Goal: Task Accomplishment & Management: Manage account settings

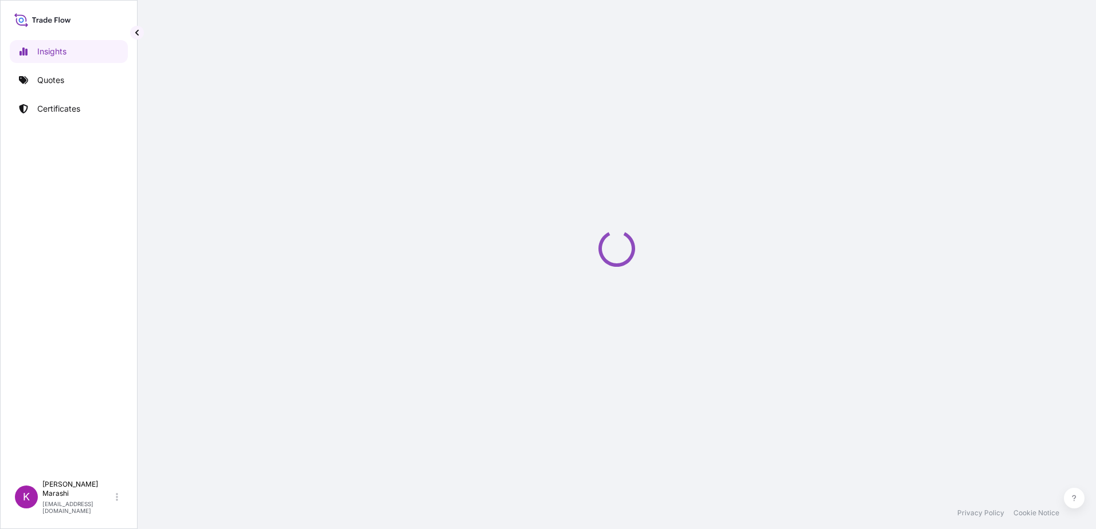
select select "2025"
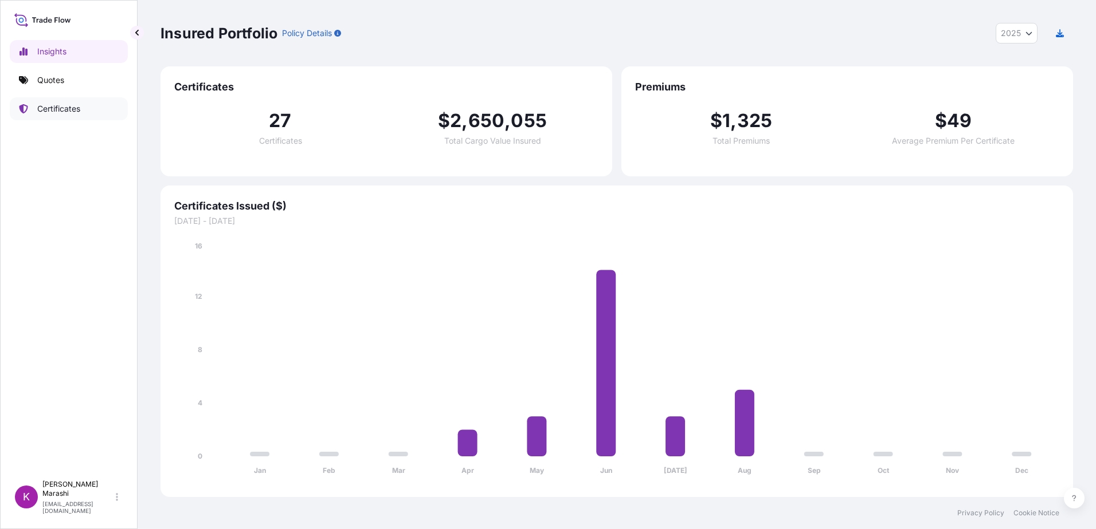
click at [65, 107] on p "Certificates" at bounding box center [58, 108] width 43 height 11
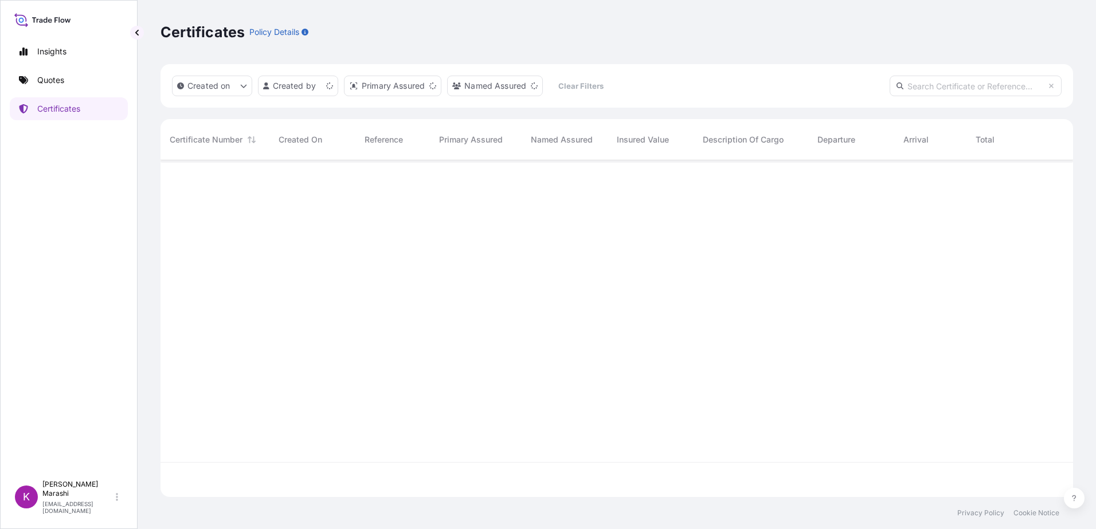
scroll to position [335, 904]
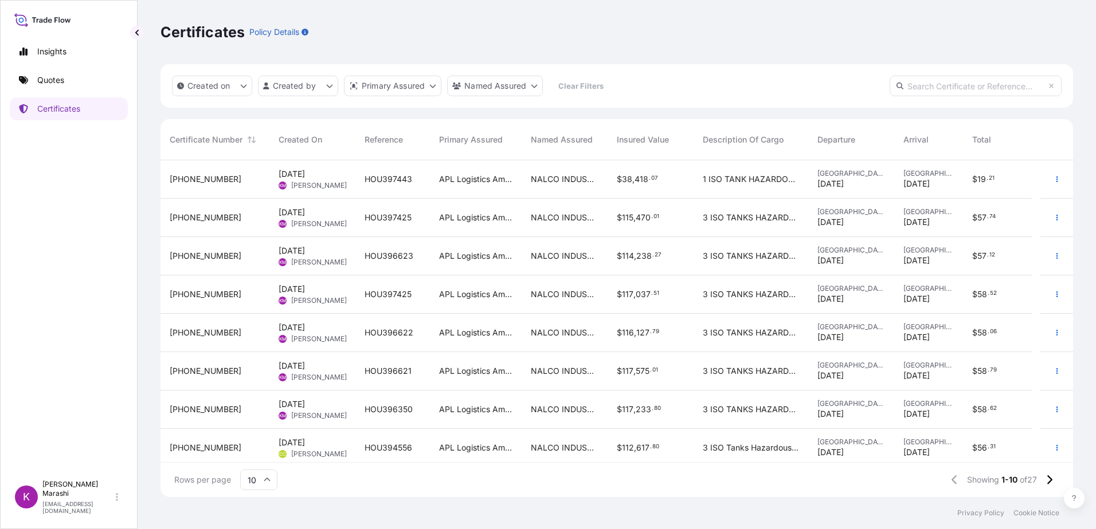
click at [202, 257] on span "[PHONE_NUMBER]" at bounding box center [206, 255] width 72 height 11
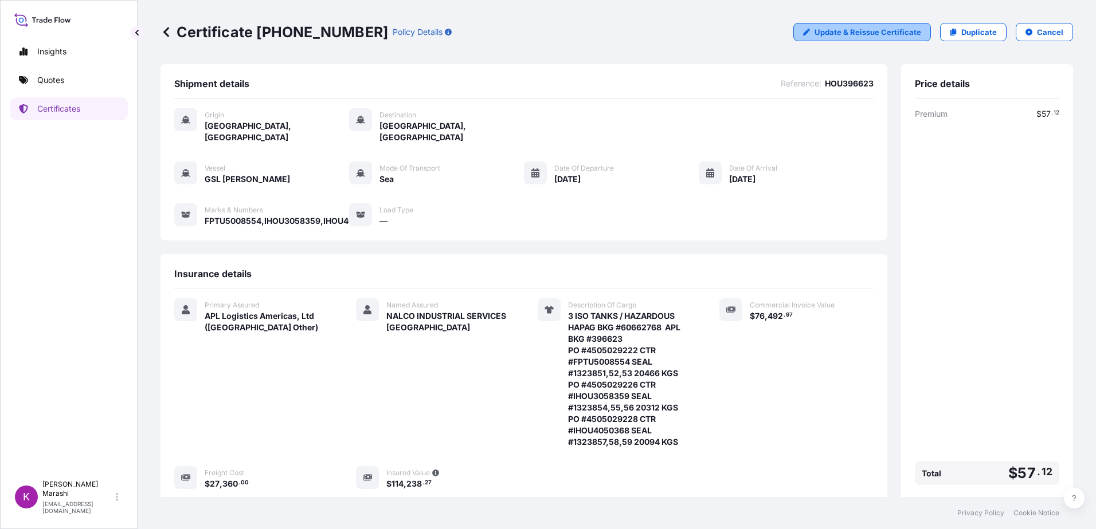
click at [853, 32] on p "Update & Reissue Certificate" at bounding box center [867, 31] width 107 height 11
select select "Sea"
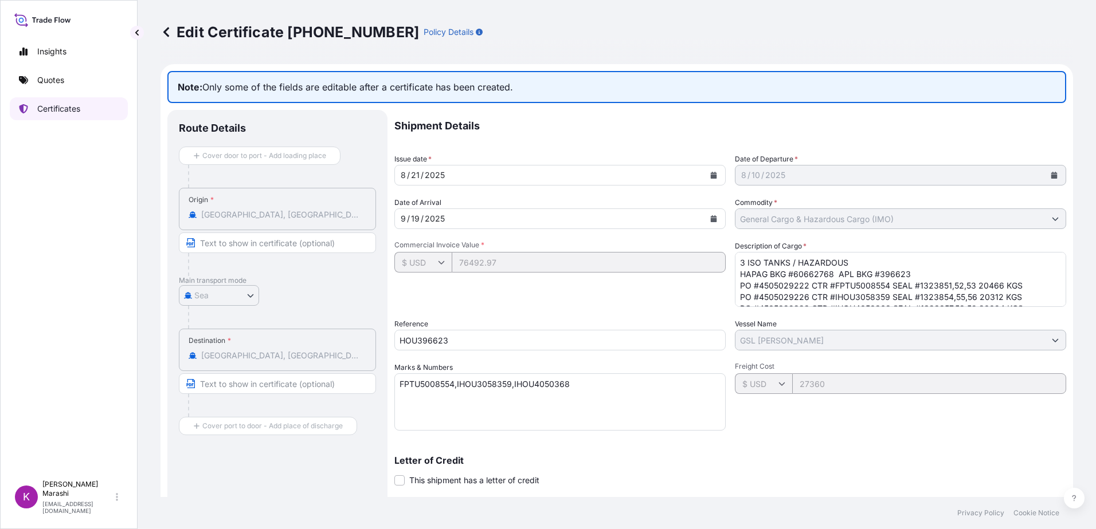
click at [65, 108] on p "Certificates" at bounding box center [58, 108] width 43 height 11
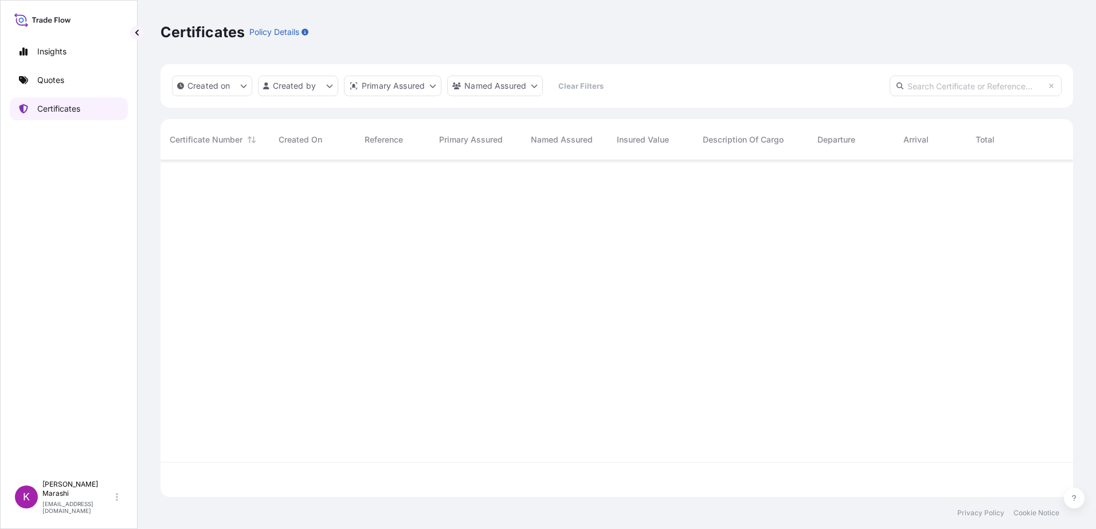
scroll to position [335, 904]
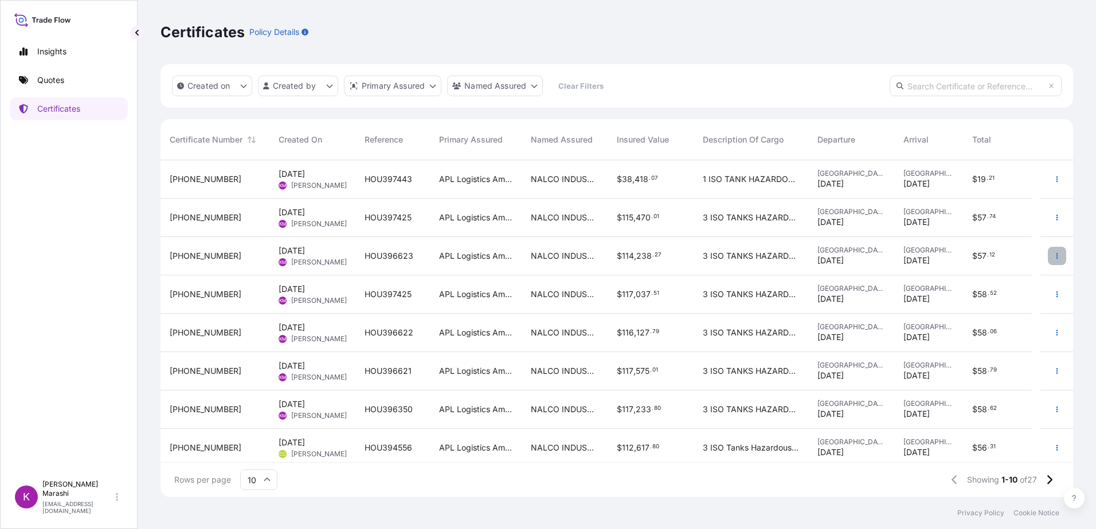
click at [1053, 257] on icon "button" at bounding box center [1056, 256] width 7 height 7
click at [973, 256] on p "Duplicate quote" at bounding box center [984, 258] width 60 height 11
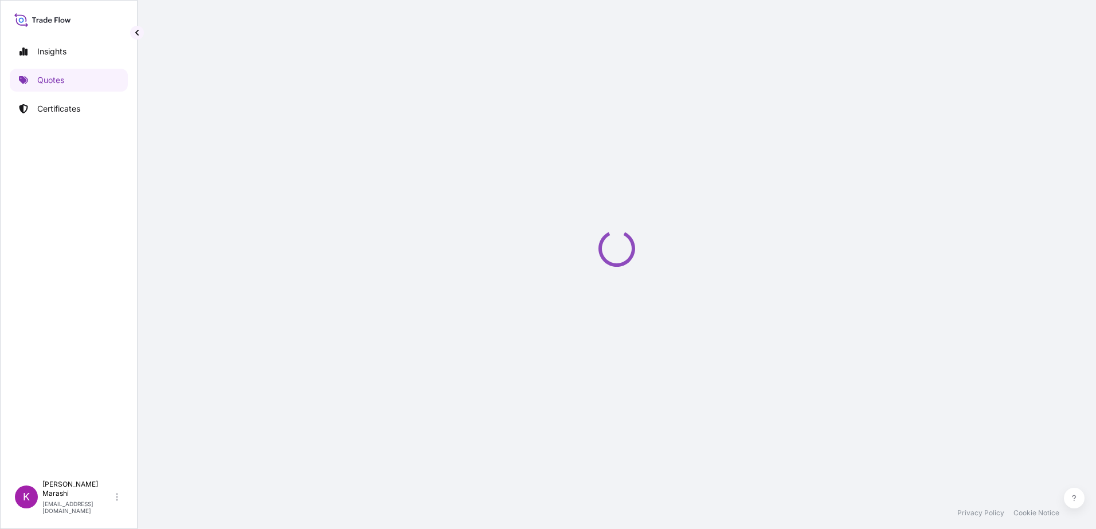
select select "Sea"
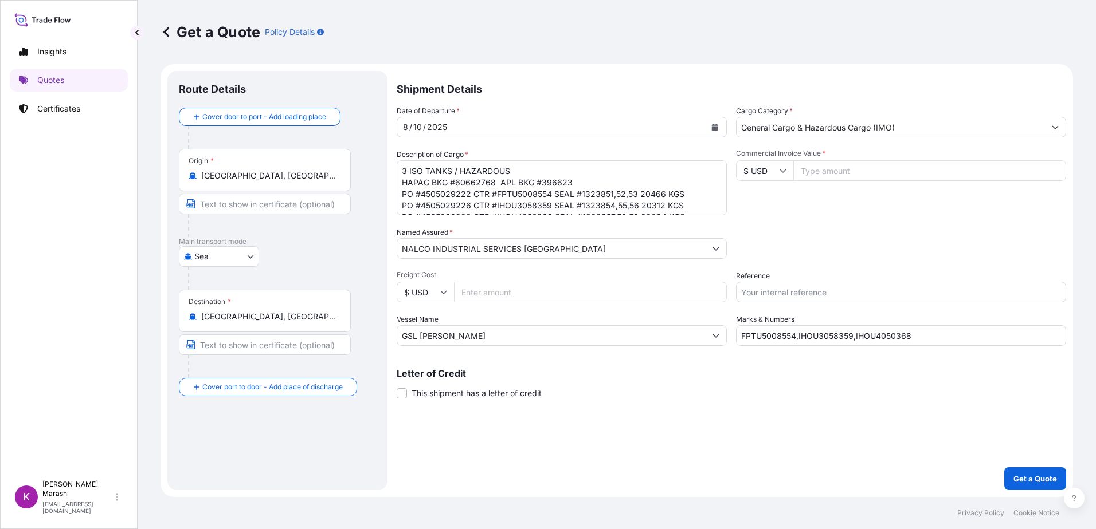
click at [811, 172] on input "Commercial Invoice Value *" at bounding box center [929, 170] width 273 height 21
click at [822, 172] on input "Commercial Invoice Value *" at bounding box center [929, 170] width 273 height 21
type input "76492.97"
click at [477, 297] on input "Freight Cost" at bounding box center [590, 292] width 273 height 21
type input "26760.00"
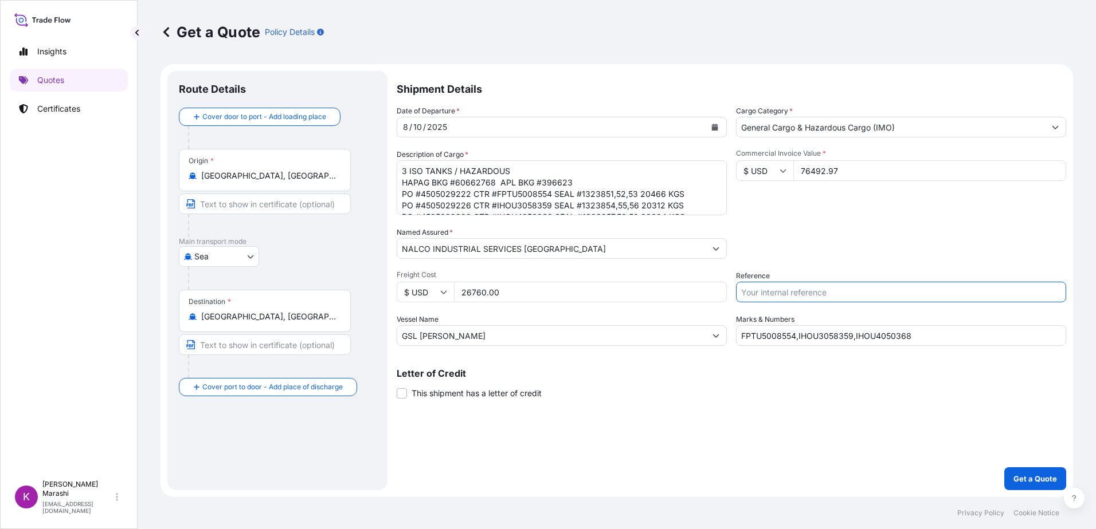
click at [750, 293] on input "Reference" at bounding box center [901, 292] width 330 height 21
type input "h"
click at [775, 297] on input "HOU" at bounding box center [901, 292] width 330 height 21
type input "HOU396623"
click at [1033, 480] on p "Get a Quote" at bounding box center [1035, 478] width 44 height 11
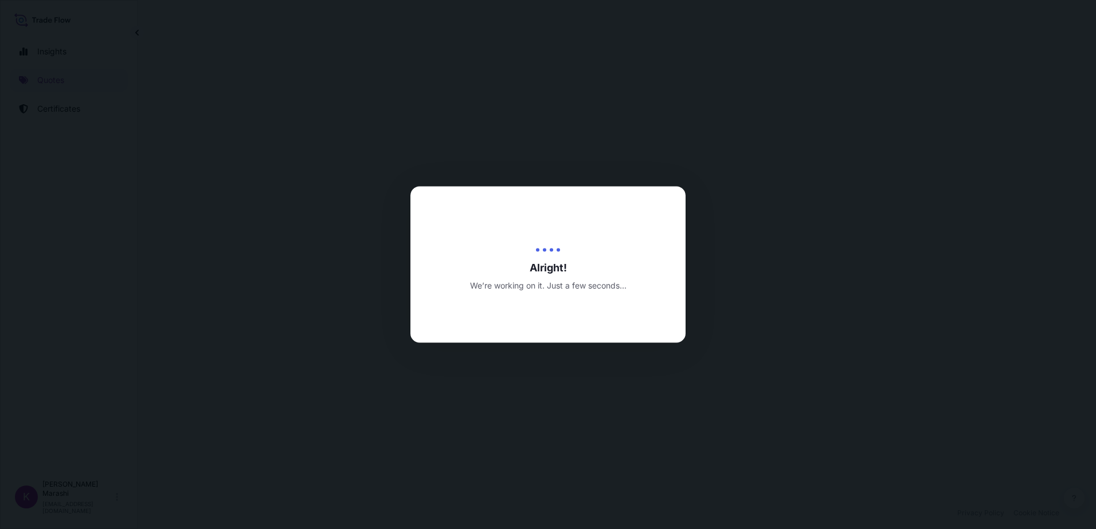
select select "Sea"
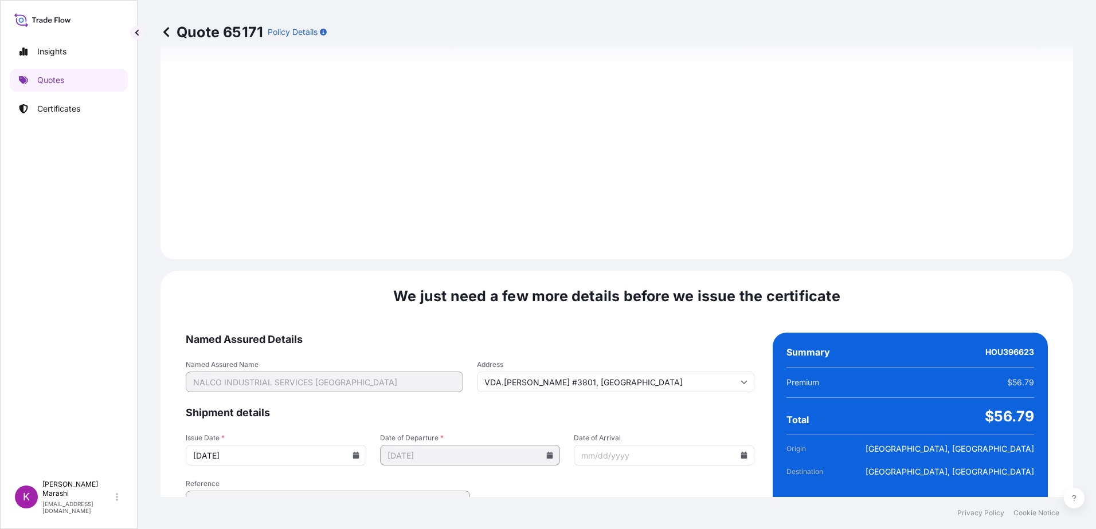
scroll to position [1293, 0]
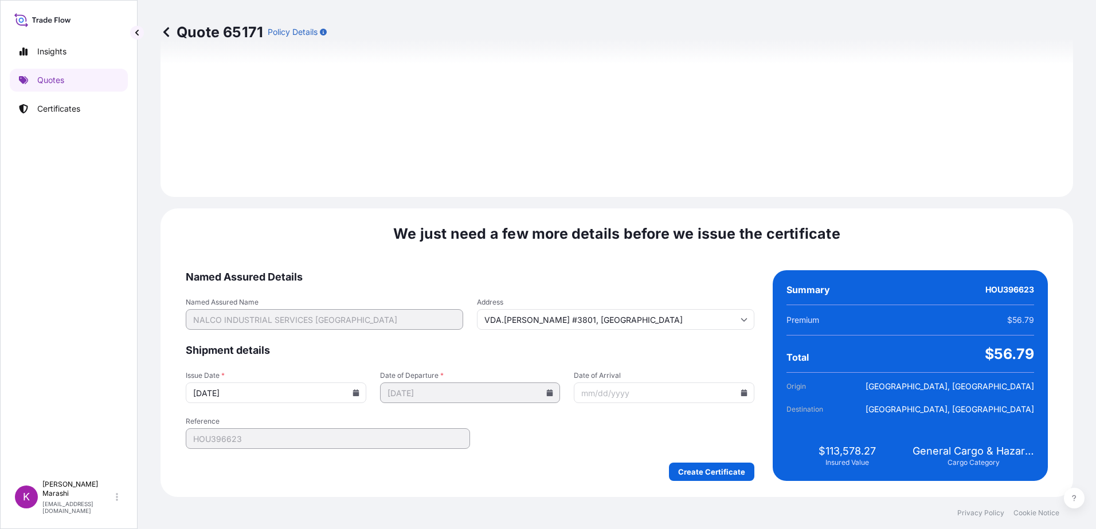
click at [742, 392] on div at bounding box center [664, 393] width 181 height 21
click at [741, 393] on icon at bounding box center [744, 393] width 6 height 7
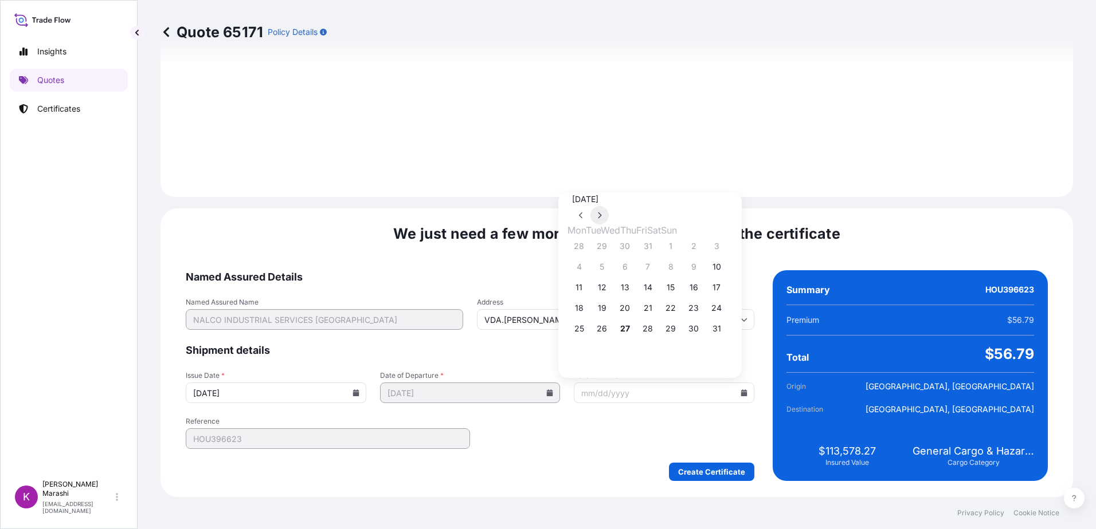
click at [602, 213] on icon at bounding box center [599, 216] width 3 height 6
click at [680, 292] on button "19" at bounding box center [670, 288] width 18 height 18
type input "[DATE]"
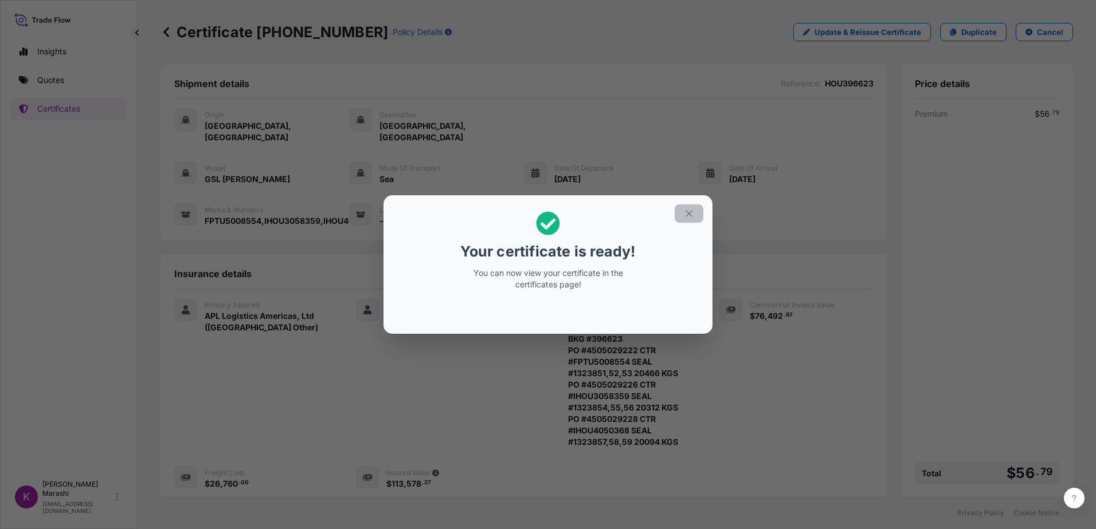
click at [694, 213] on button "button" at bounding box center [688, 214] width 29 height 18
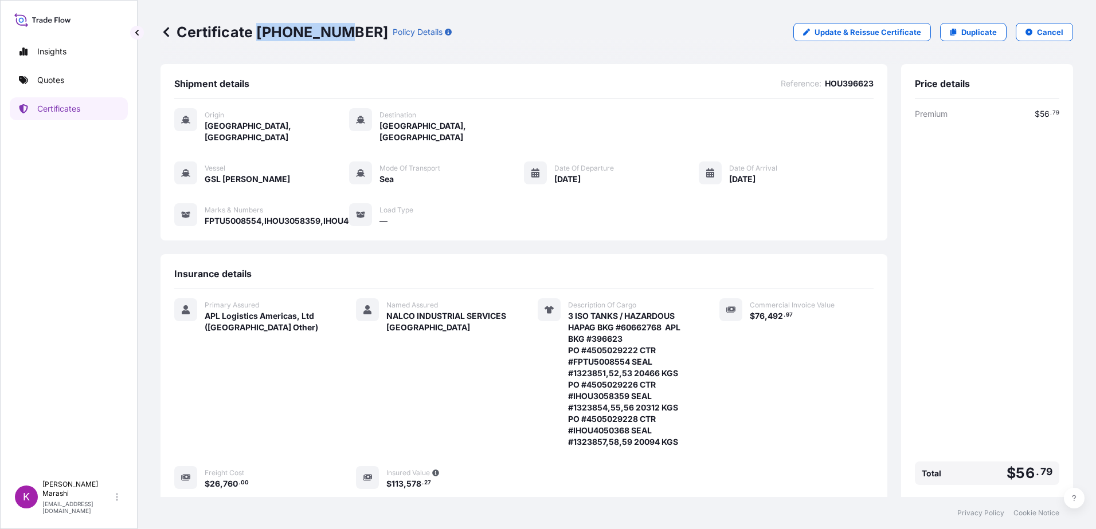
drag, startPoint x: 258, startPoint y: 29, endPoint x: 335, endPoint y: 32, distance: 76.9
click at [335, 32] on p "Certificate [PHONE_NUMBER]" at bounding box center [274, 32] width 228 height 18
drag, startPoint x: 335, startPoint y: 32, endPoint x: 322, endPoint y: 31, distance: 13.2
copy p "[PHONE_NUMBER]"
click at [61, 108] on p "Certificates" at bounding box center [58, 108] width 43 height 11
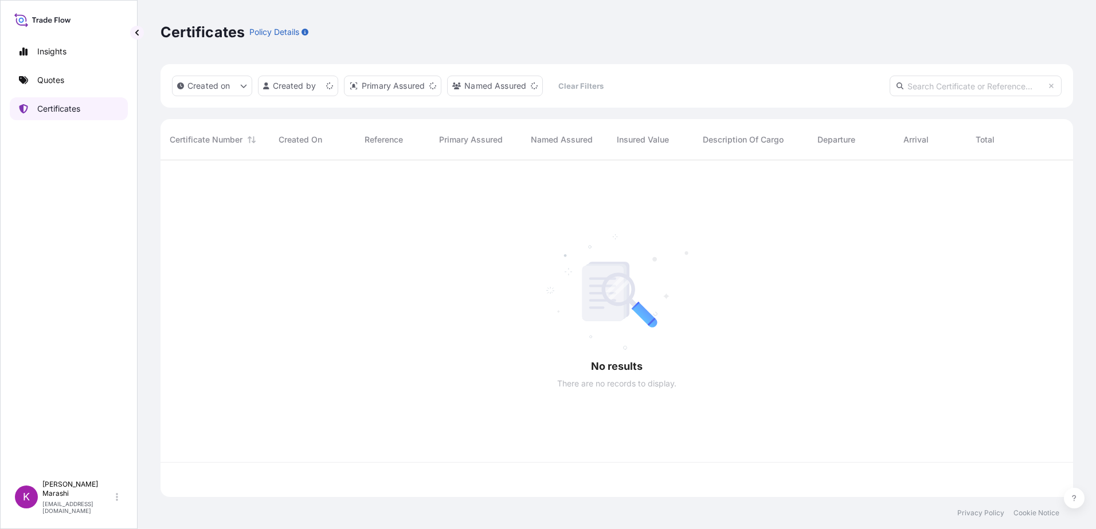
scroll to position [335, 904]
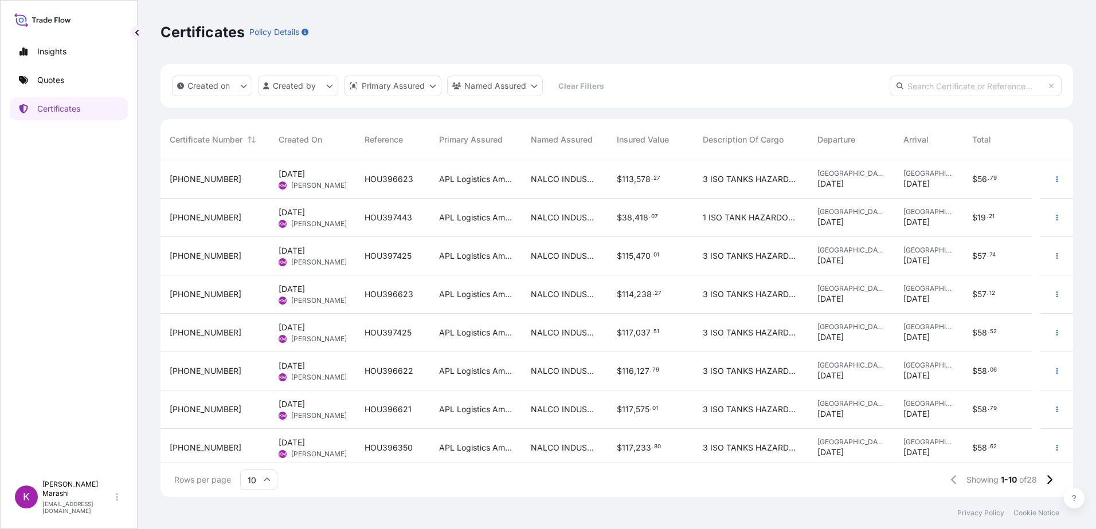
click at [201, 291] on span "[PHONE_NUMBER]" at bounding box center [206, 294] width 72 height 11
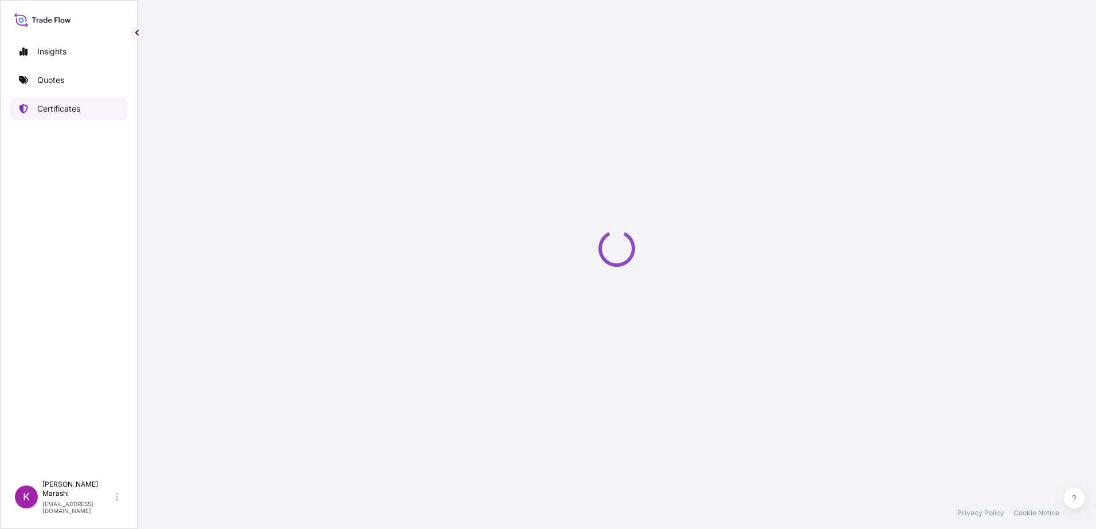
click at [60, 105] on p "Certificates" at bounding box center [58, 108] width 43 height 11
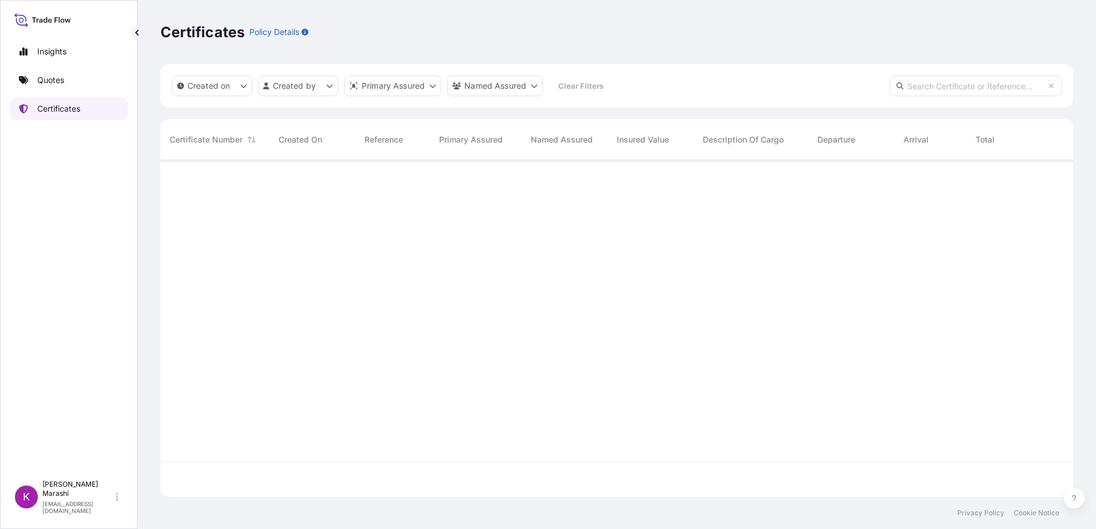
scroll to position [335, 904]
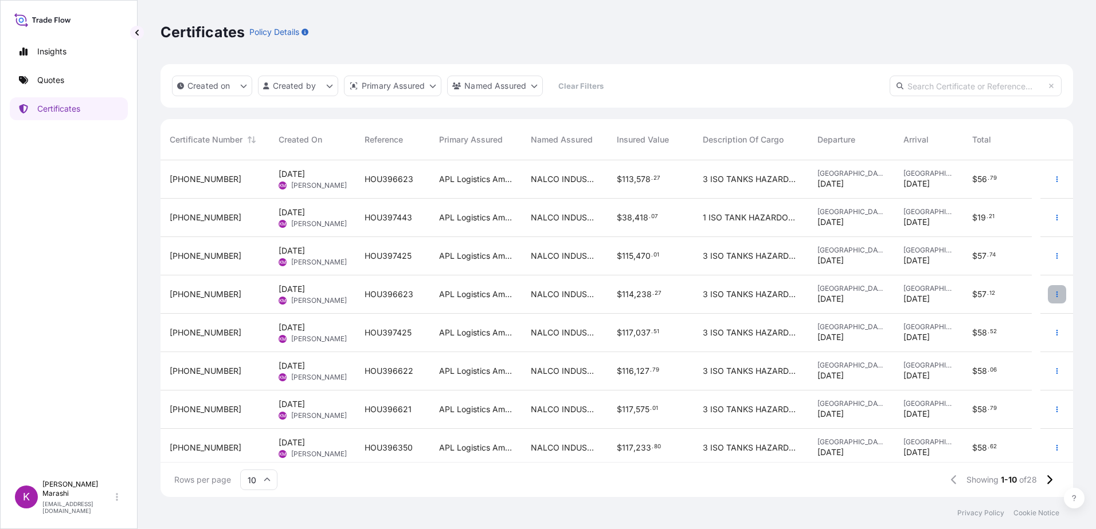
click at [1053, 294] on icon "button" at bounding box center [1056, 294] width 7 height 7
click at [180, 290] on span "[PHONE_NUMBER]" at bounding box center [206, 294] width 72 height 11
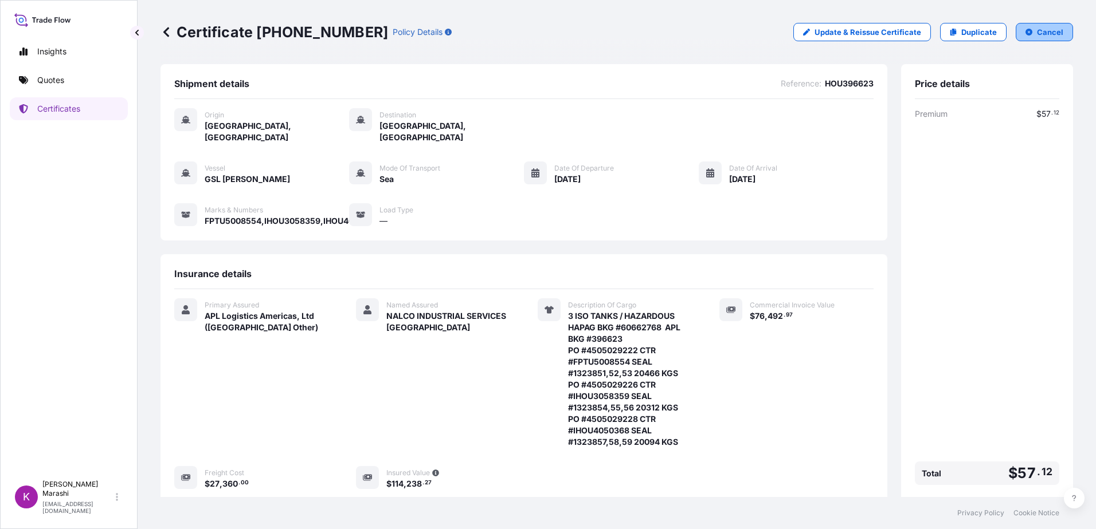
click at [1038, 32] on p "Cancel" at bounding box center [1050, 31] width 26 height 11
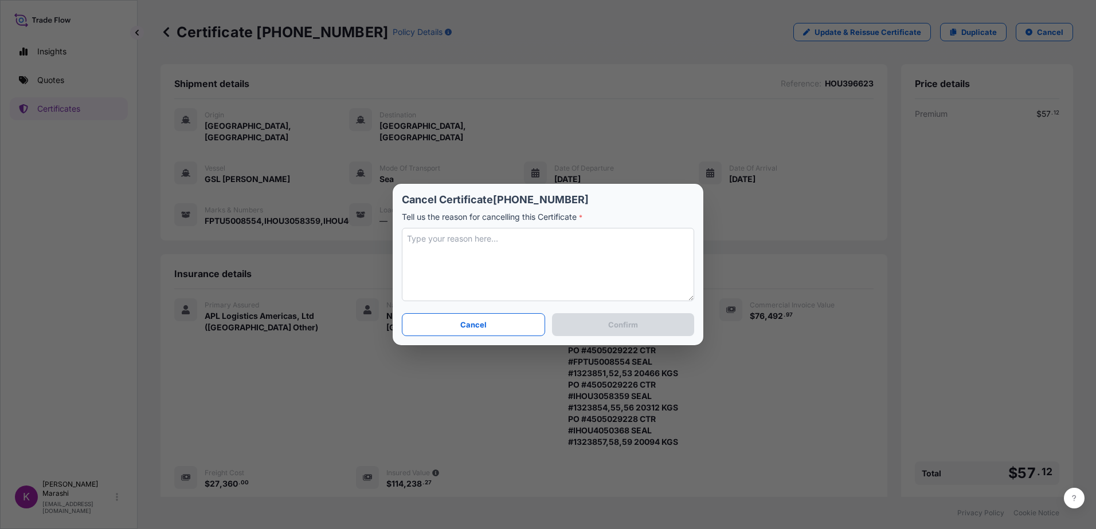
click at [413, 240] on textarea at bounding box center [548, 264] width 292 height 73
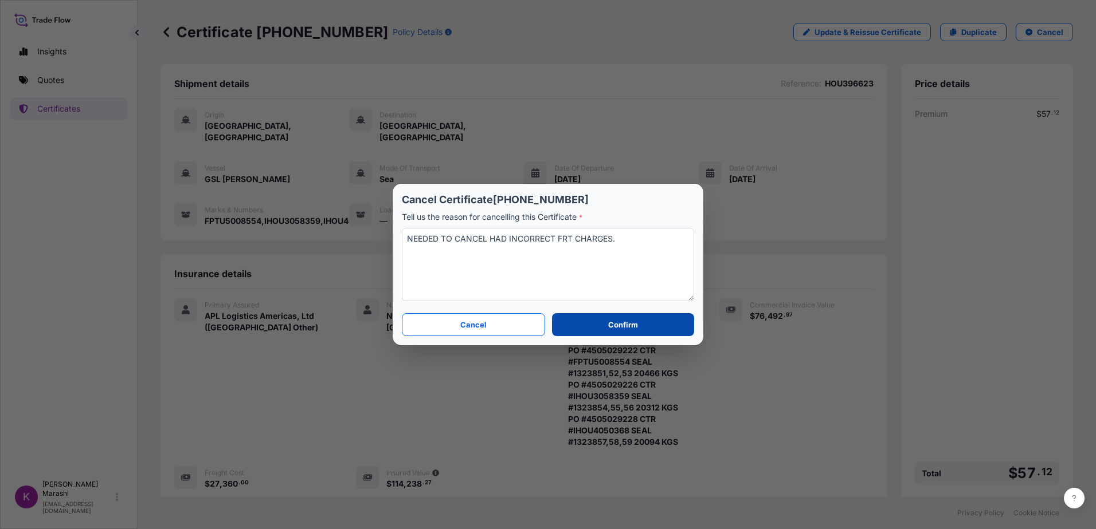
type textarea "NEEDED TO CANCEL HAD INCORRECT FRT CHARGES."
click at [626, 323] on p "Confirm" at bounding box center [623, 324] width 30 height 11
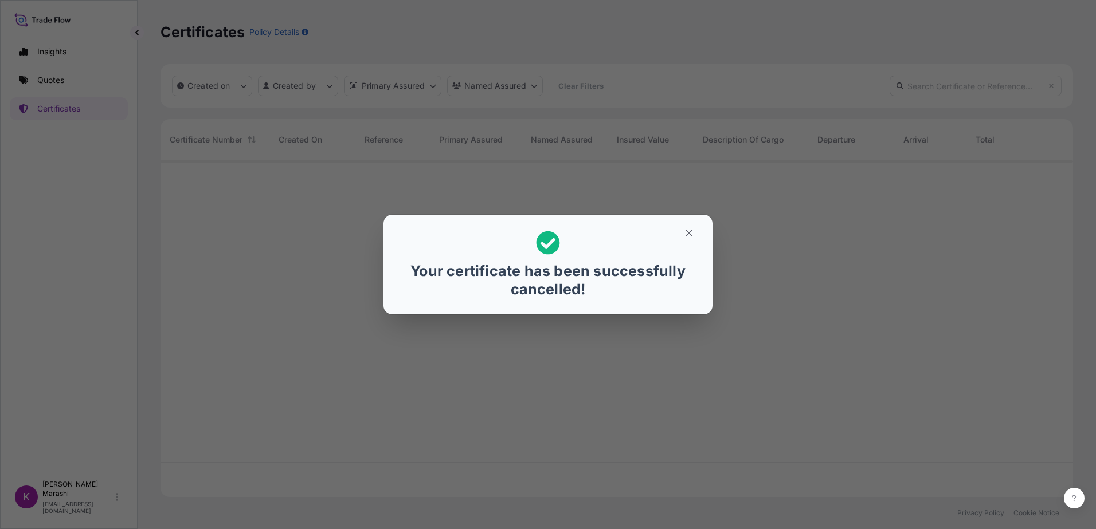
scroll to position [335, 904]
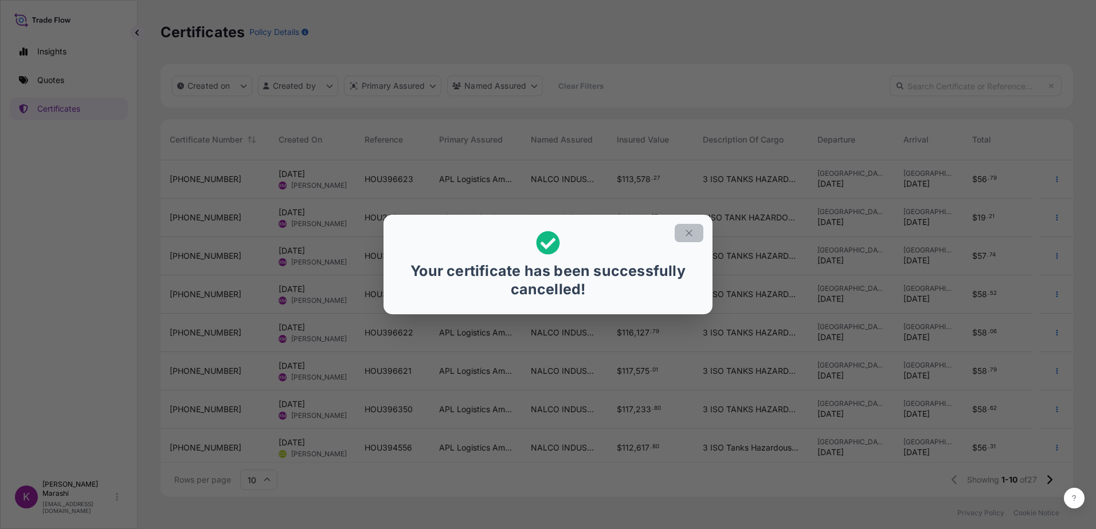
click at [688, 231] on icon "button" at bounding box center [689, 233] width 10 height 10
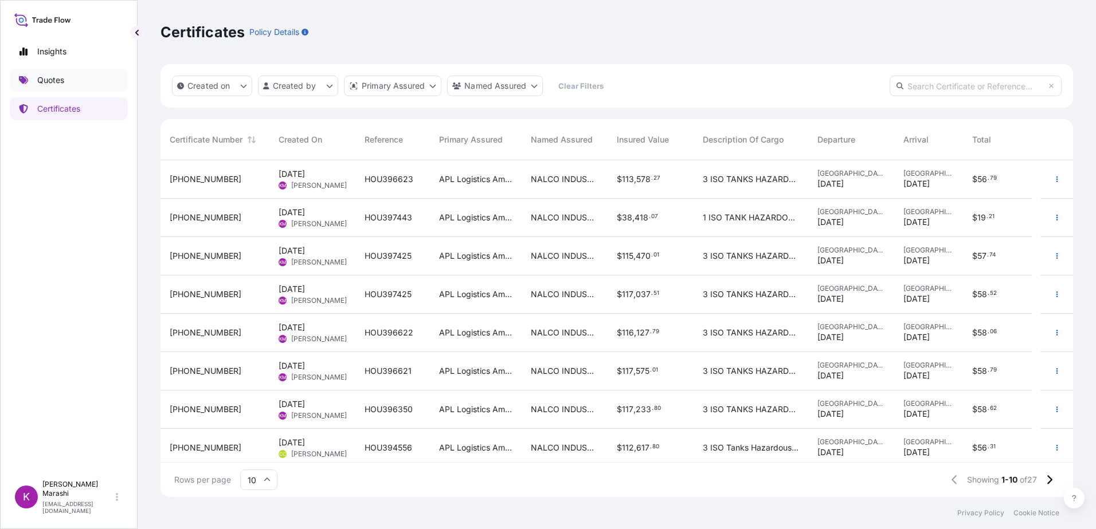
click at [53, 82] on p "Quotes" at bounding box center [50, 79] width 27 height 11
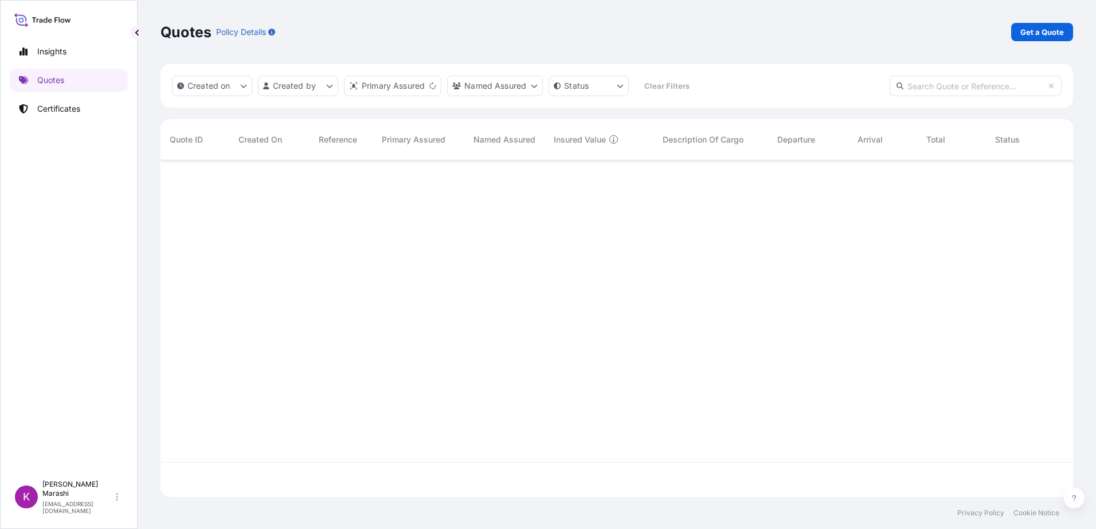
scroll to position [335, 904]
click at [65, 105] on p "Certificates" at bounding box center [58, 108] width 43 height 11
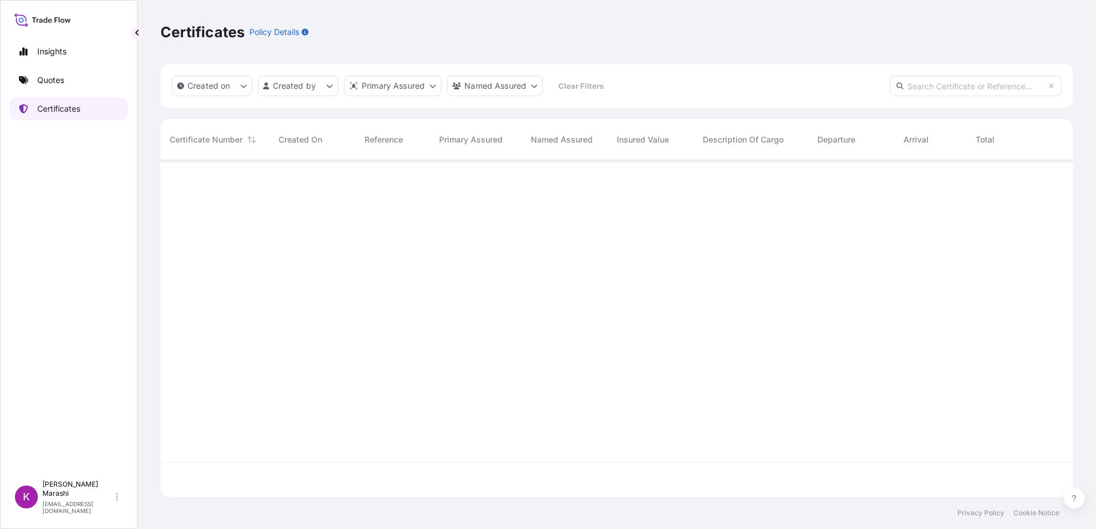
scroll to position [335, 904]
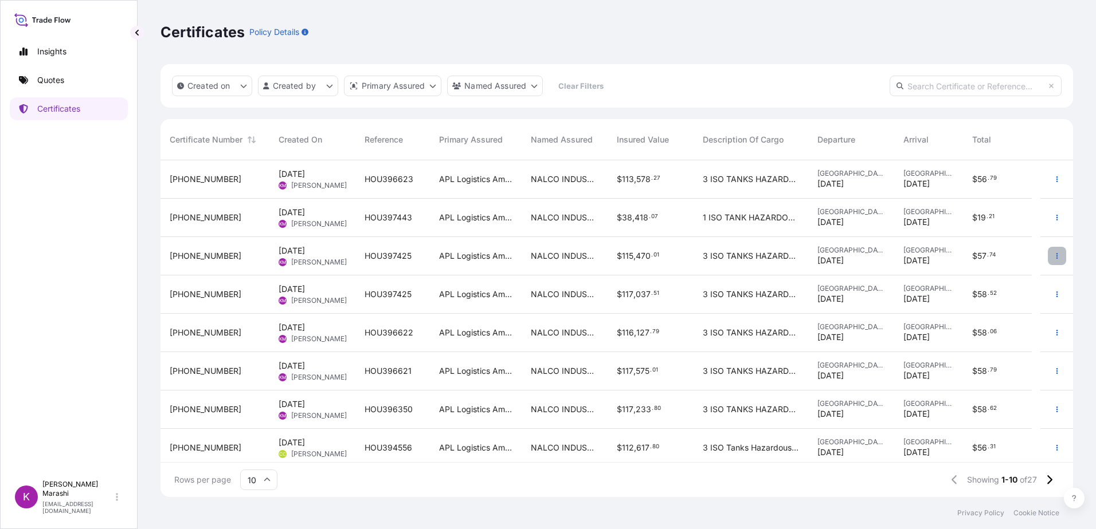
click at [1053, 254] on icon "button" at bounding box center [1056, 256] width 7 height 7
click at [985, 255] on p "Duplicate quote" at bounding box center [984, 258] width 60 height 11
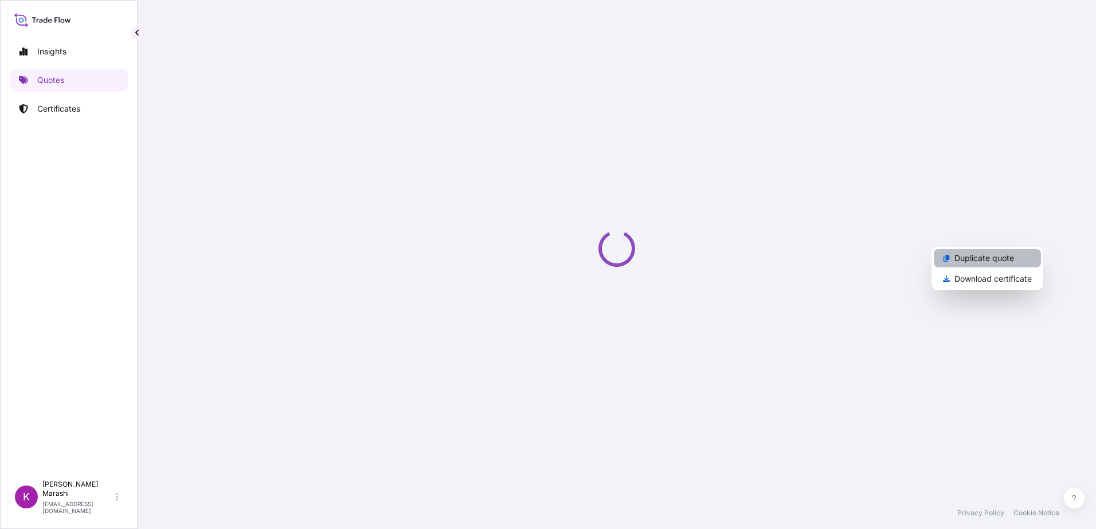
select select "Sea"
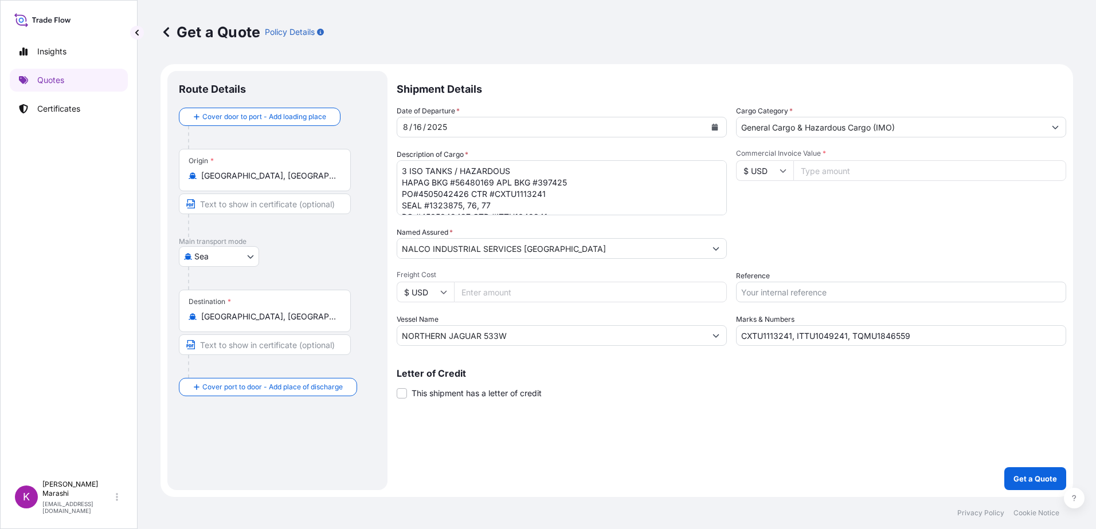
click at [806, 169] on input "Commercial Invoice Value *" at bounding box center [929, 170] width 273 height 21
type input "76447.74"
click at [477, 292] on input "Freight Cost" at bounding box center [590, 292] width 273 height 21
type input "27925.00"
click at [1041, 474] on p "Get a Quote" at bounding box center [1035, 478] width 44 height 11
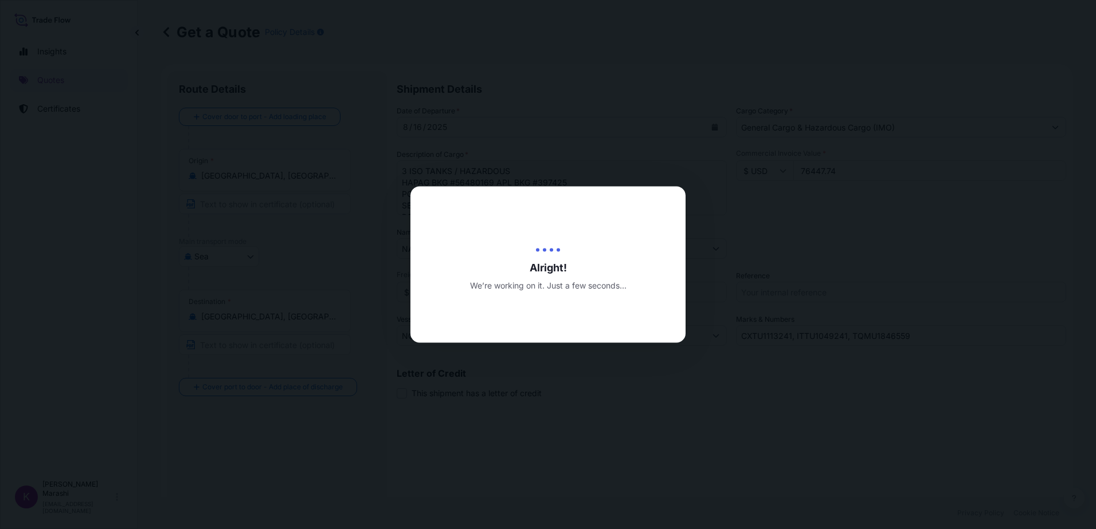
type input "[DATE]"
select select "Sea"
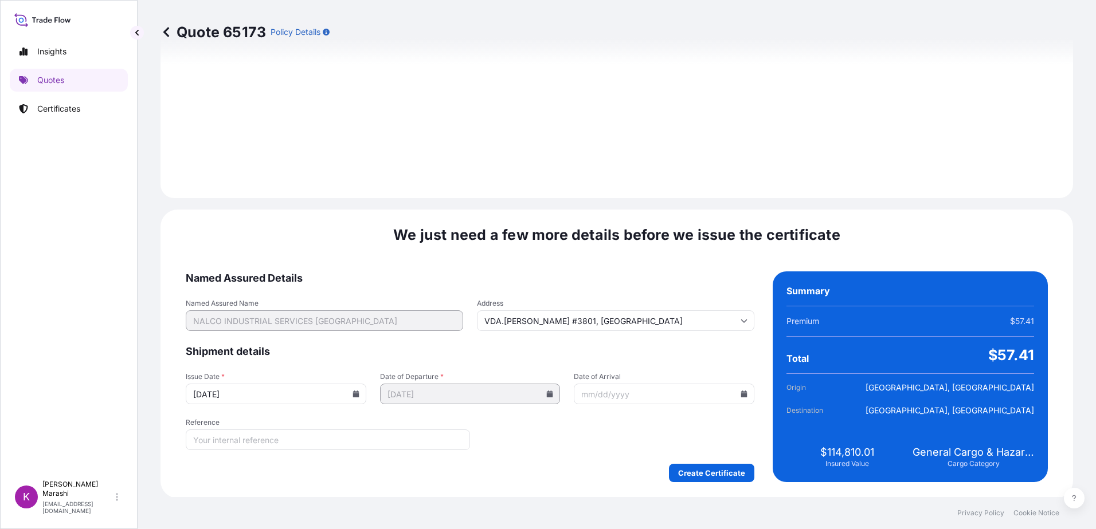
scroll to position [1293, 0]
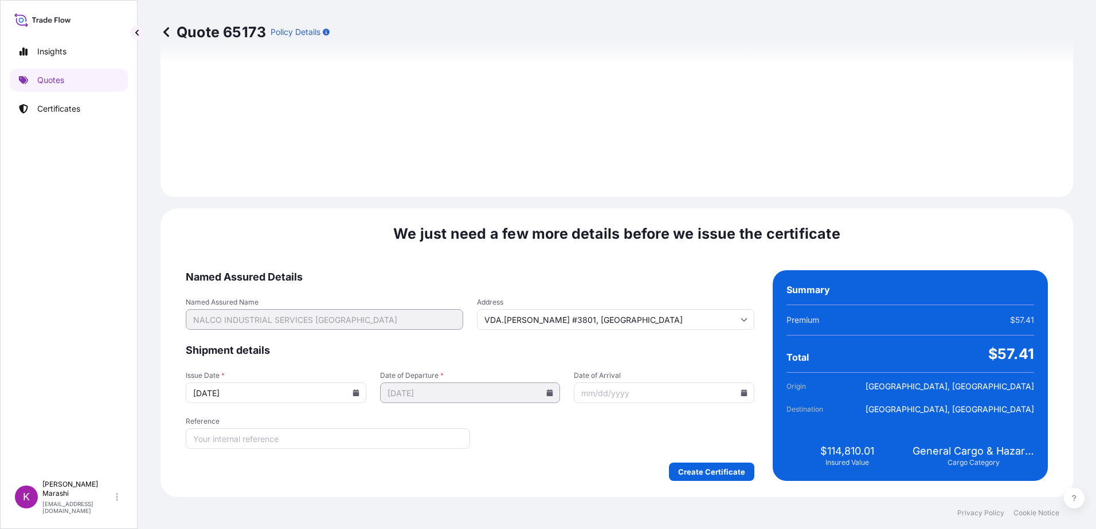
click at [741, 393] on icon at bounding box center [744, 393] width 6 height 7
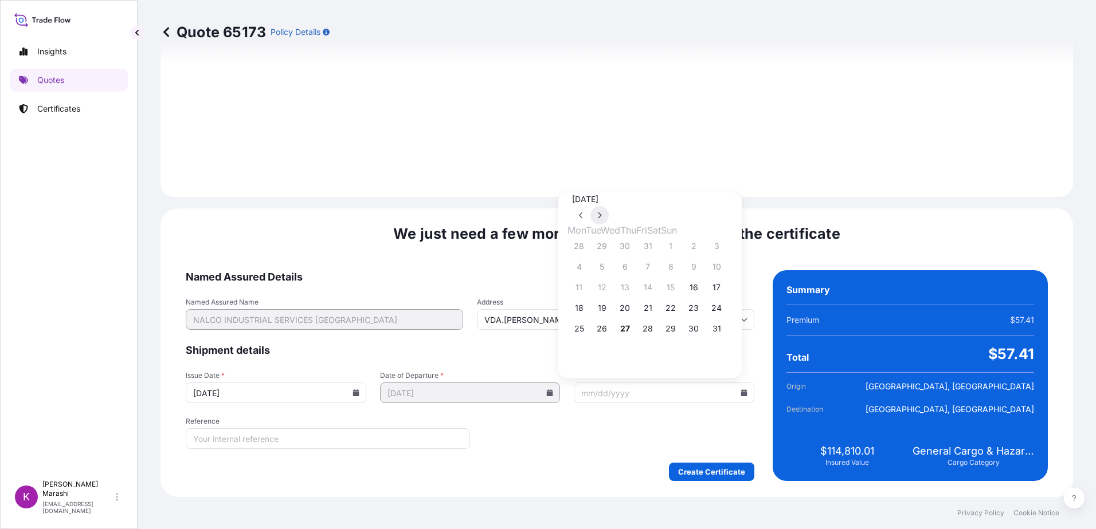
click at [602, 212] on icon at bounding box center [599, 215] width 5 height 7
click at [725, 289] on button "21" at bounding box center [716, 288] width 18 height 18
type input "[DATE]"
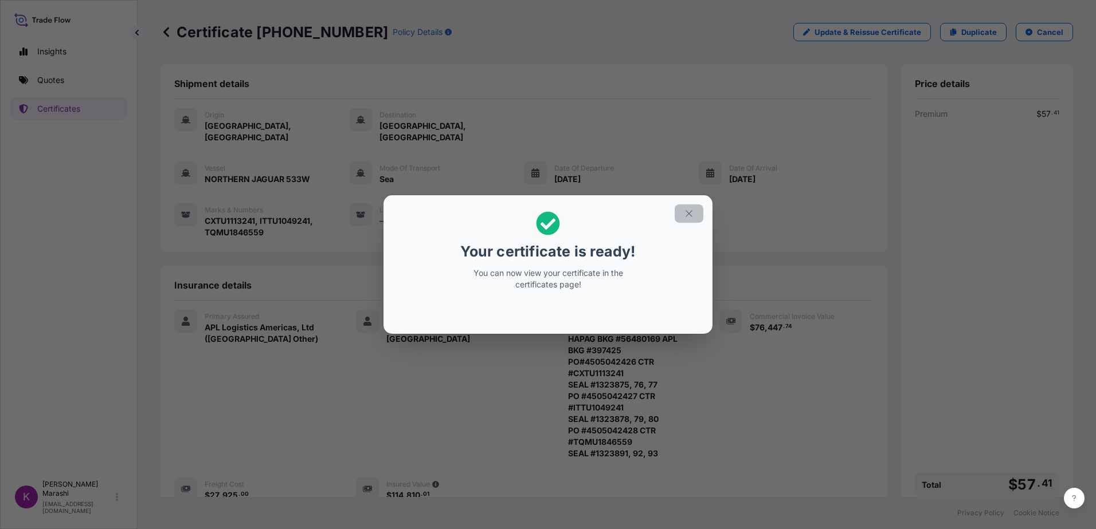
click at [688, 214] on icon "button" at bounding box center [689, 214] width 10 height 10
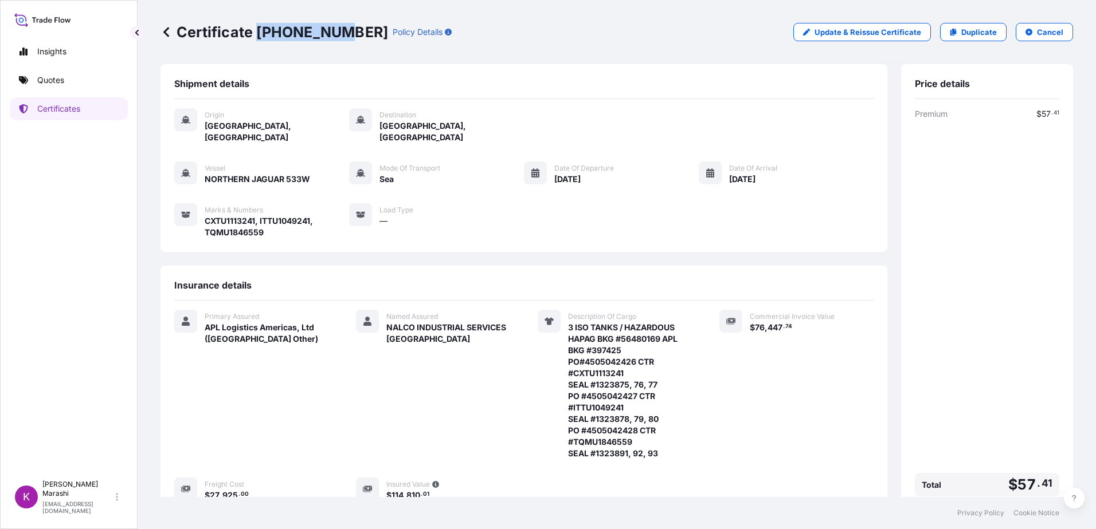
drag, startPoint x: 257, startPoint y: 30, endPoint x: 334, endPoint y: 40, distance: 77.3
click at [334, 40] on p "Certificate [PHONE_NUMBER]" at bounding box center [274, 32] width 228 height 18
copy p "[PHONE_NUMBER]"
click at [70, 112] on p "Certificates" at bounding box center [58, 108] width 43 height 11
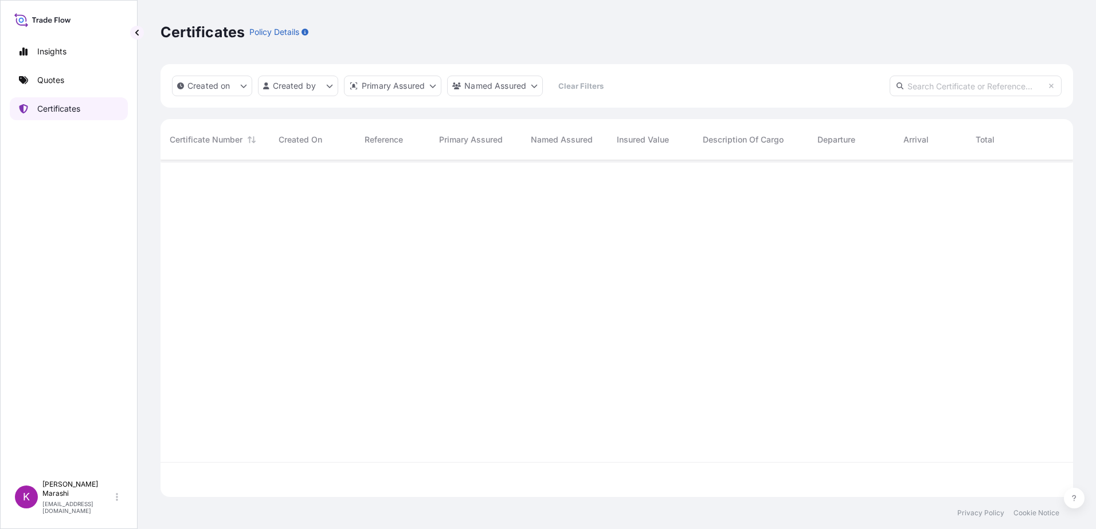
scroll to position [335, 904]
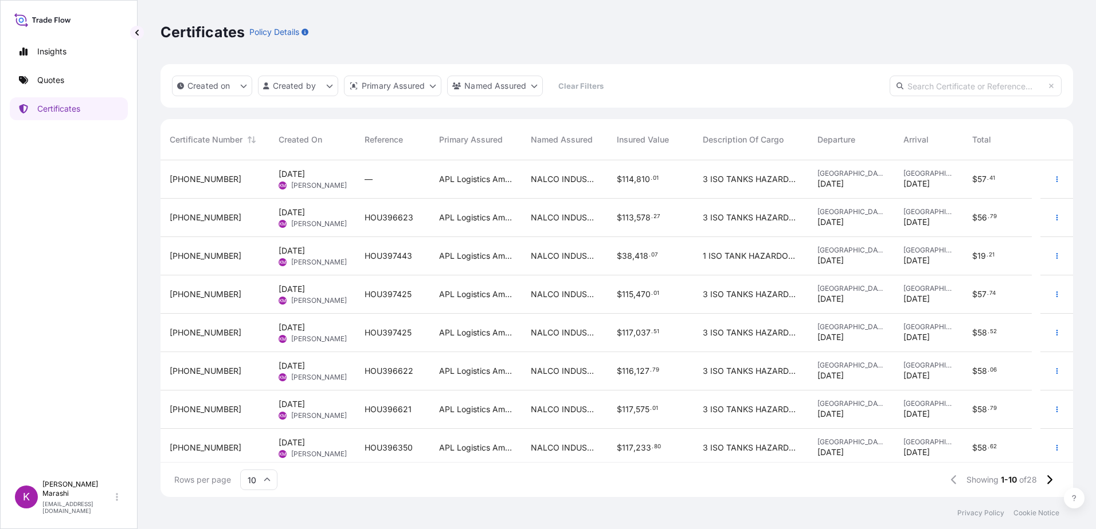
click at [204, 292] on span "[PHONE_NUMBER]" at bounding box center [206, 294] width 72 height 11
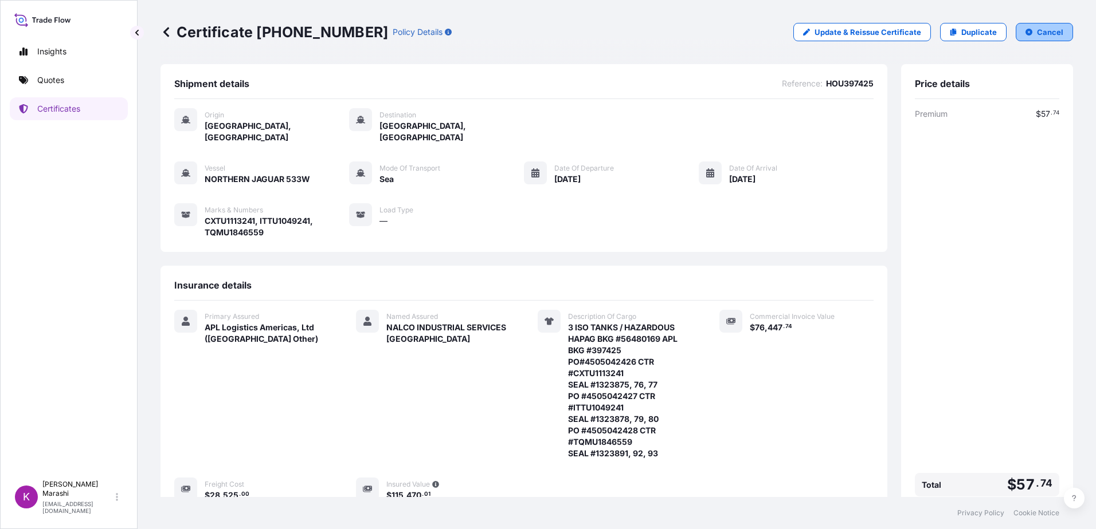
click at [1042, 30] on p "Cancel" at bounding box center [1050, 31] width 26 height 11
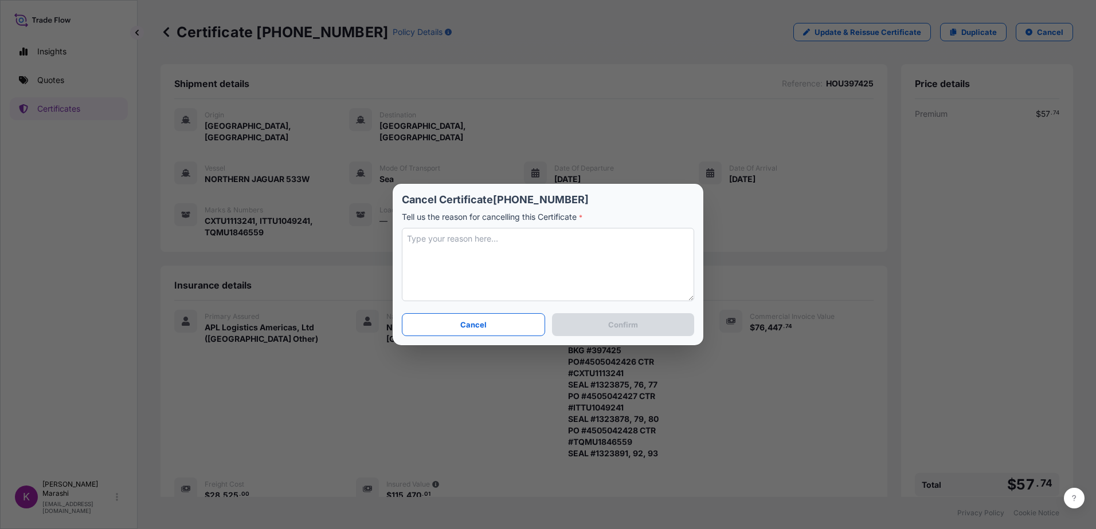
click at [415, 241] on textarea at bounding box center [548, 264] width 292 height 73
type textarea "HAD INCORRECT FRT CHARGES."
click at [623, 324] on p "Confirm" at bounding box center [623, 324] width 30 height 11
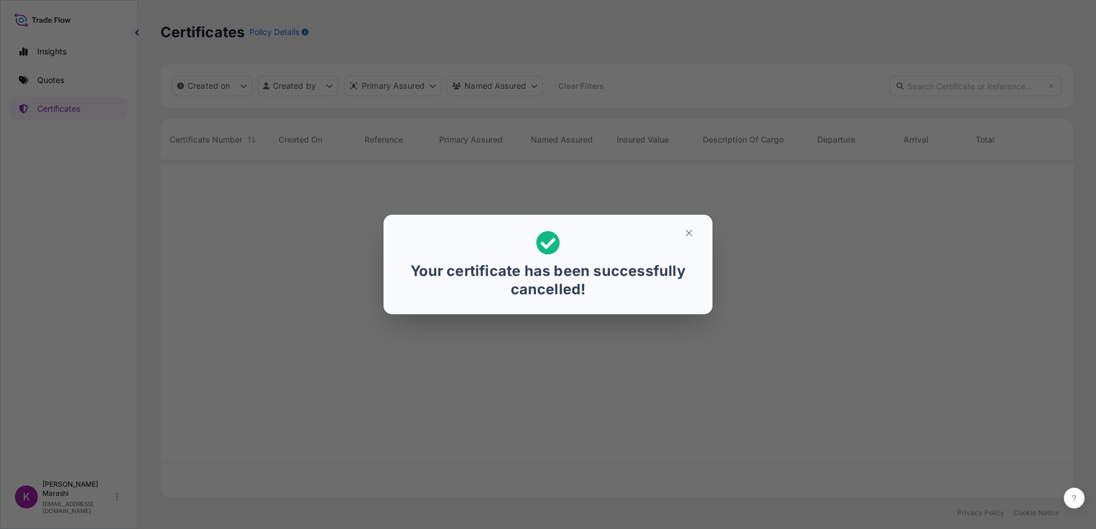
scroll to position [335, 904]
click at [692, 230] on icon "button" at bounding box center [689, 233] width 10 height 10
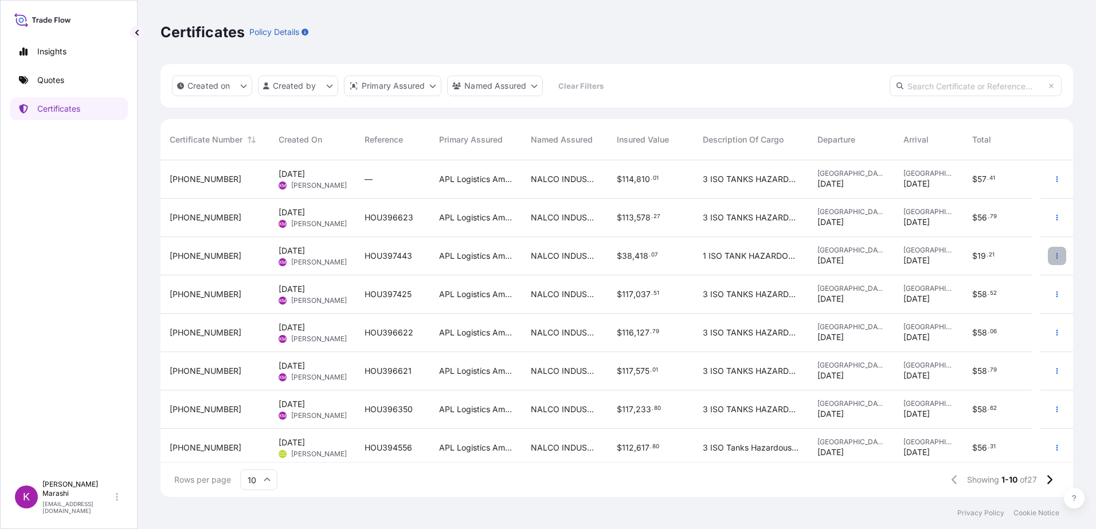
click at [1053, 255] on icon "button" at bounding box center [1056, 256] width 7 height 7
click at [993, 256] on p "Duplicate quote" at bounding box center [984, 258] width 60 height 11
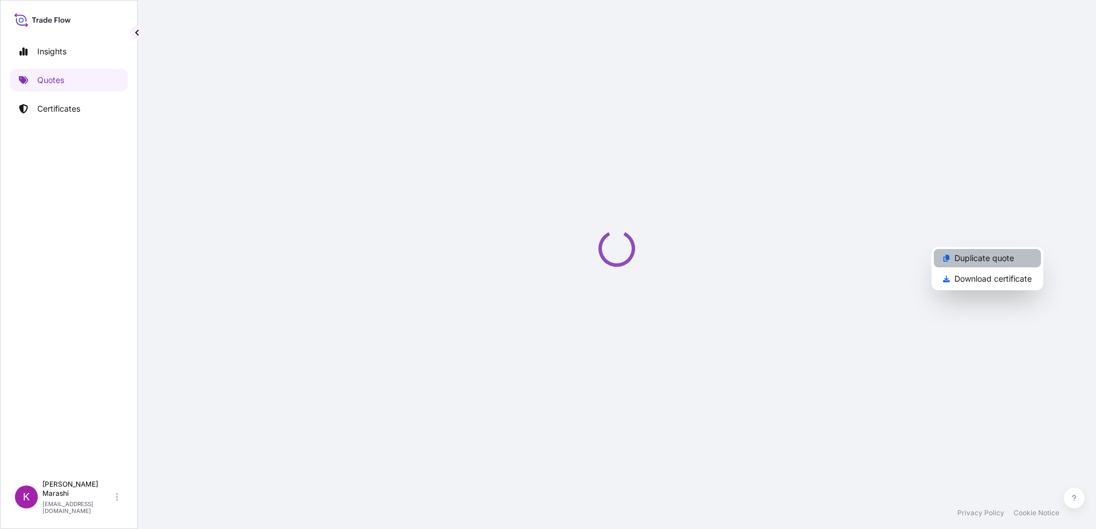
select select "Sea"
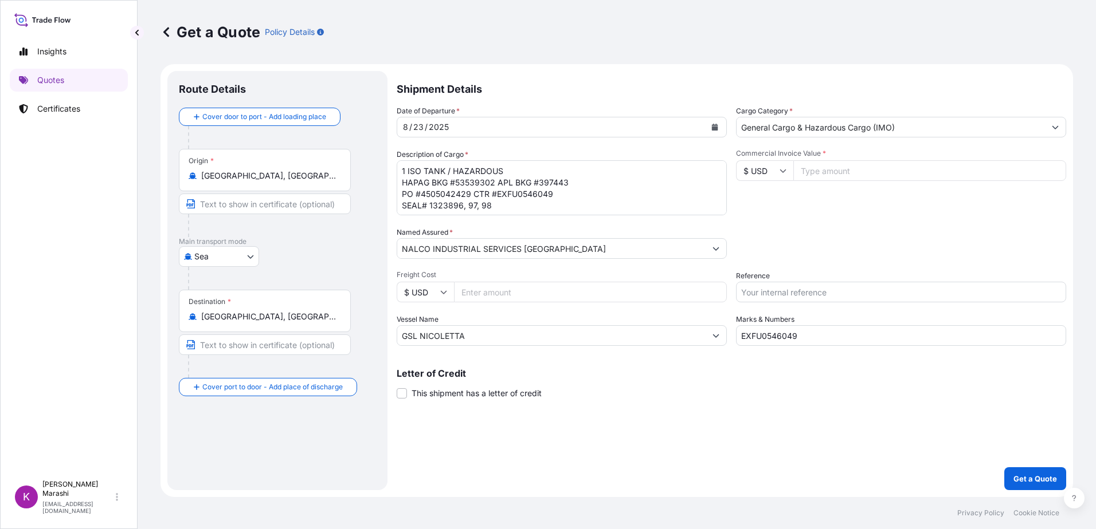
click at [804, 171] on input "Commercial Invoice Value *" at bounding box center [929, 170] width 273 height 21
type input "25250.52"
click at [466, 289] on input "Freight Cost" at bounding box center [590, 292] width 273 height 21
type input "9475.00"
drag, startPoint x: 750, startPoint y: 293, endPoint x: 756, endPoint y: 295, distance: 6.7
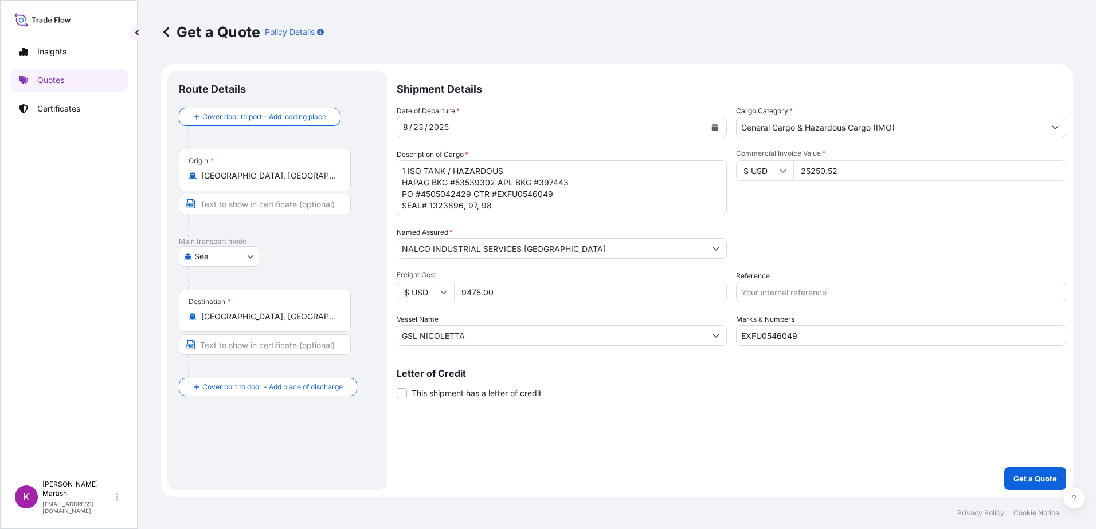
click at [750, 293] on input "Reference" at bounding box center [901, 292] width 330 height 21
click at [776, 296] on input "HOU" at bounding box center [901, 292] width 330 height 21
type input "HOU397443"
click at [1028, 480] on p "Get a Quote" at bounding box center [1035, 478] width 44 height 11
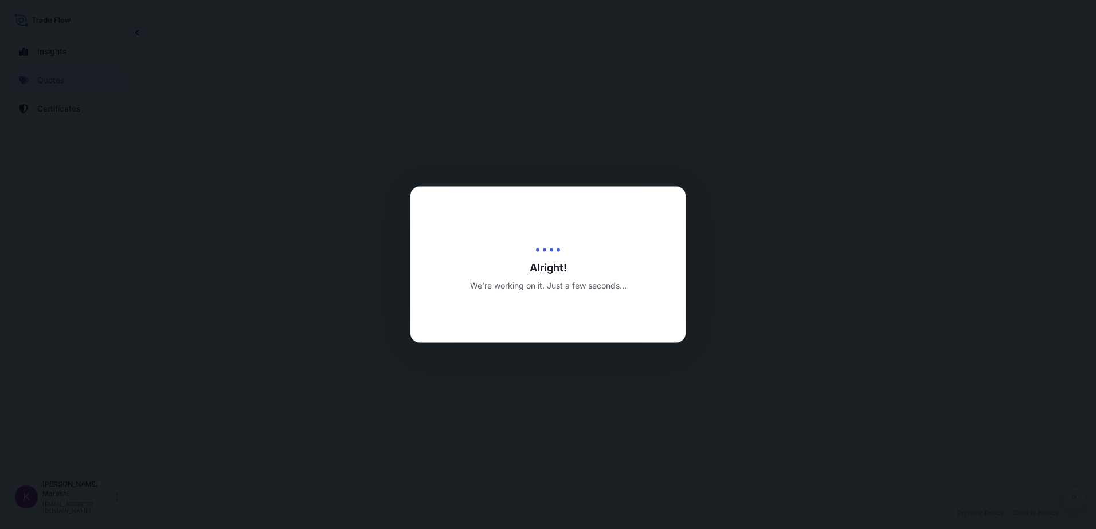
select select "Sea"
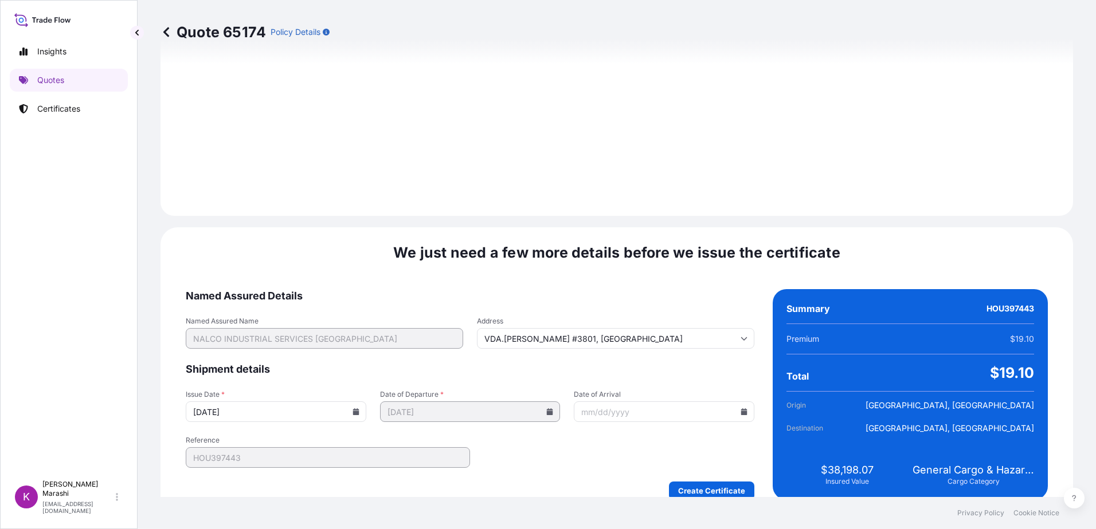
scroll to position [1293, 0]
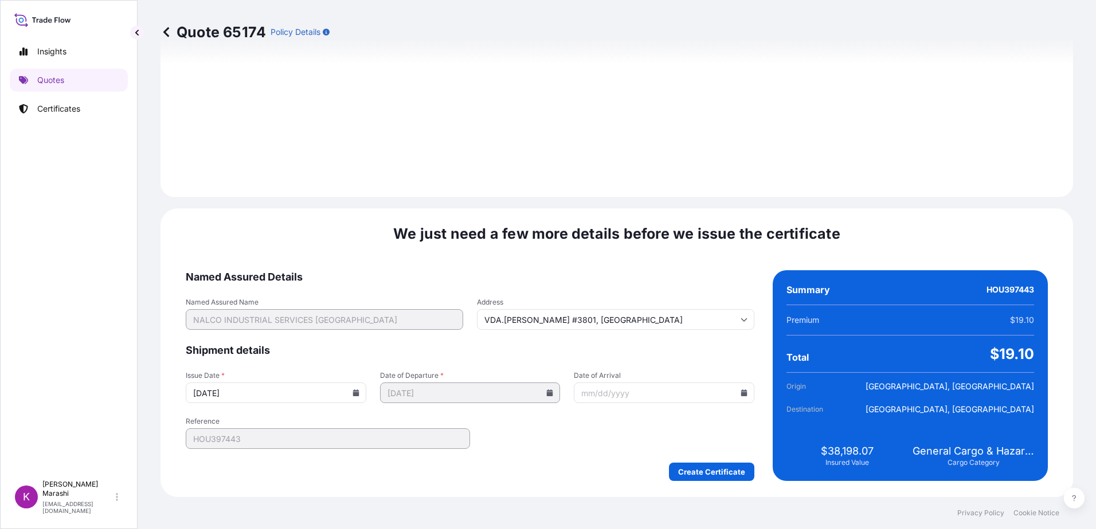
click at [741, 391] on icon at bounding box center [744, 393] width 6 height 7
click at [602, 213] on icon at bounding box center [599, 216] width 3 height 6
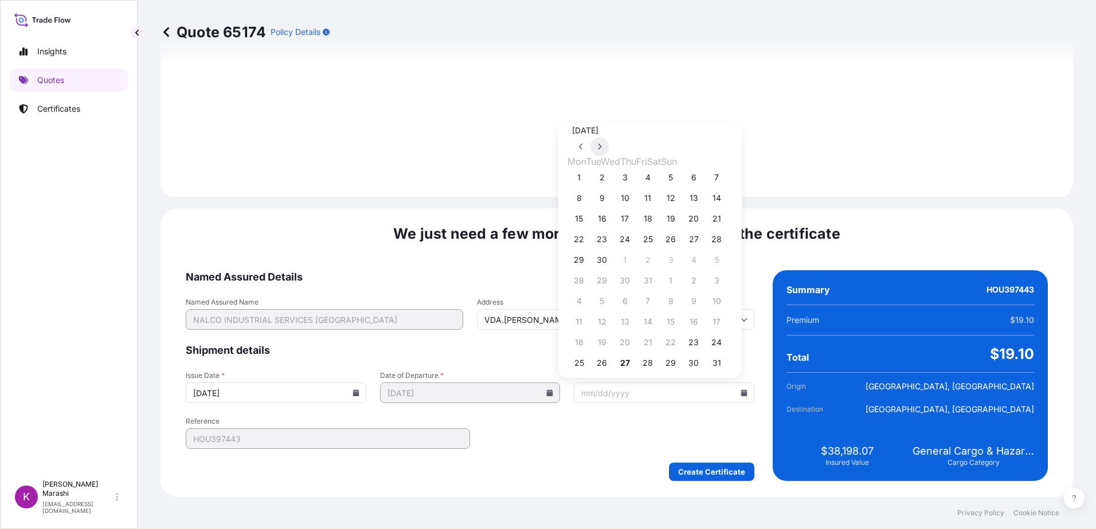
click at [602, 150] on icon at bounding box center [599, 147] width 3 height 6
click at [680, 248] on button "3" at bounding box center [670, 246] width 18 height 18
type input "[DATE]"
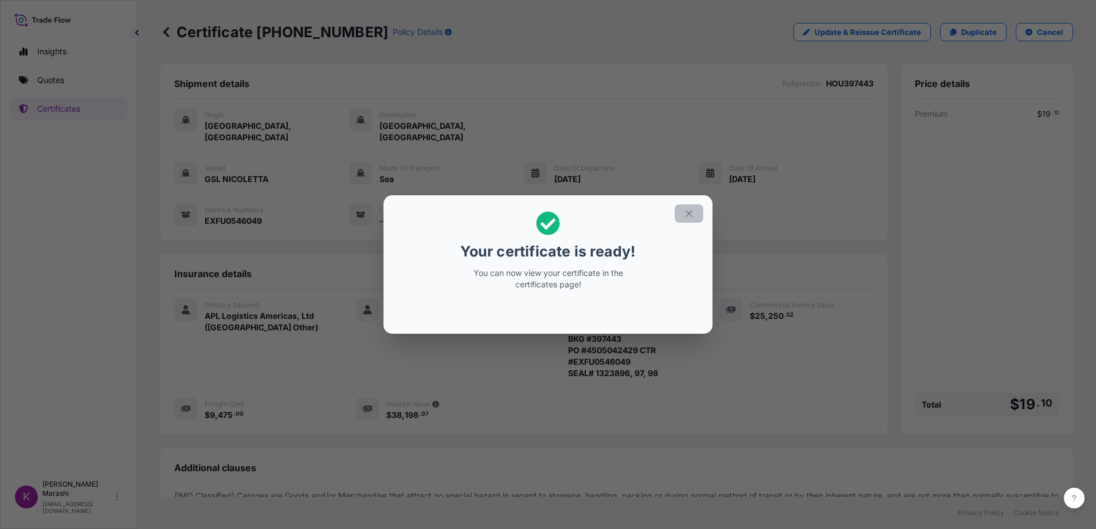
click at [688, 213] on icon "button" at bounding box center [688, 213] width 6 height 6
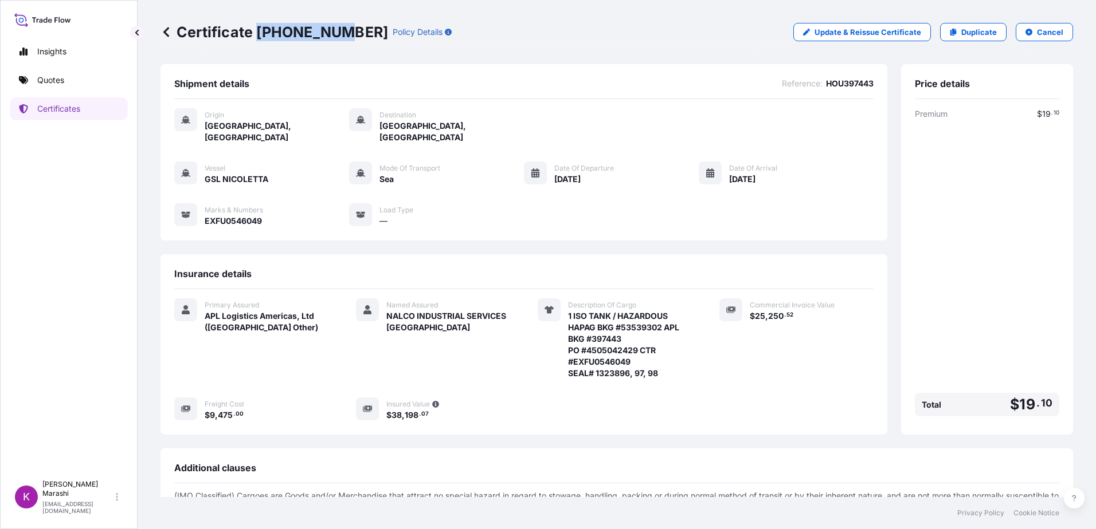
drag, startPoint x: 257, startPoint y: 30, endPoint x: 336, endPoint y: 38, distance: 79.0
click at [336, 38] on p "Certificate [PHONE_NUMBER]" at bounding box center [274, 32] width 228 height 18
copy p "[PHONE_NUMBER]"
click at [607, 239] on div "Shipment details Reference : HOU397443 Origin [GEOGRAPHIC_DATA], [GEOGRAPHIC_DA…" at bounding box center [523, 249] width 727 height 371
click at [85, 107] on link "Certificates" at bounding box center [69, 108] width 118 height 23
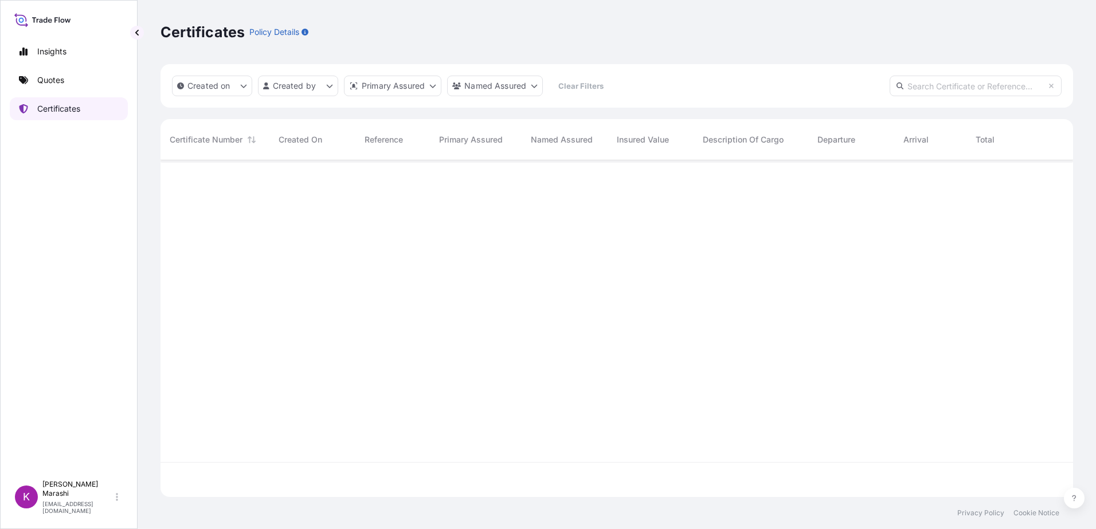
scroll to position [335, 904]
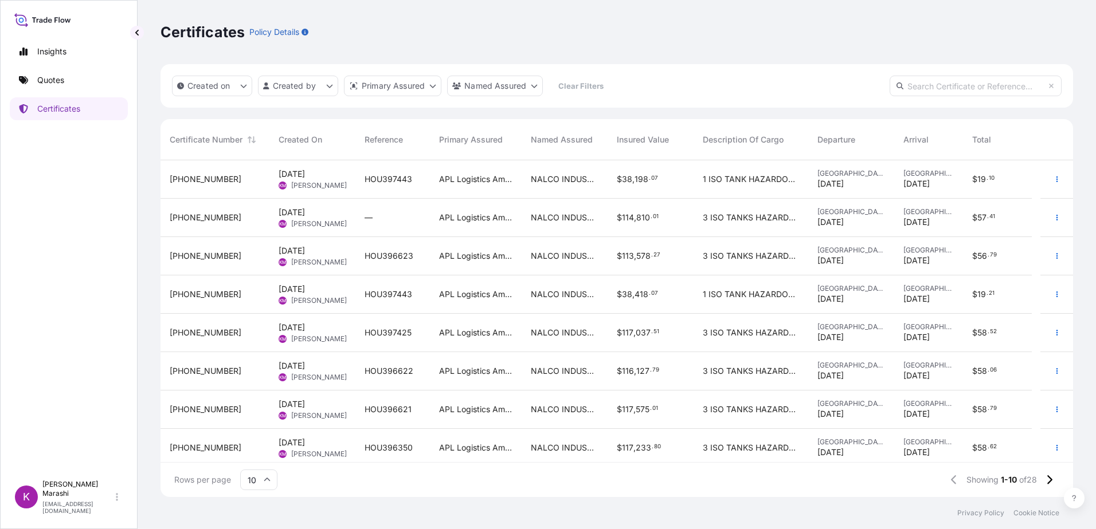
click at [197, 297] on span "[PHONE_NUMBER]" at bounding box center [206, 294] width 72 height 11
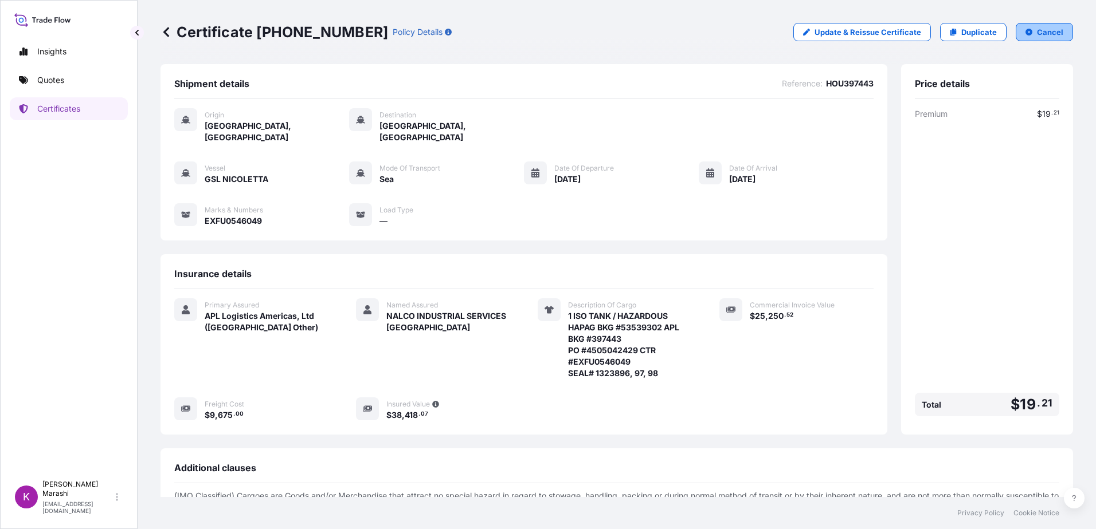
click at [1039, 32] on p "Cancel" at bounding box center [1050, 31] width 26 height 11
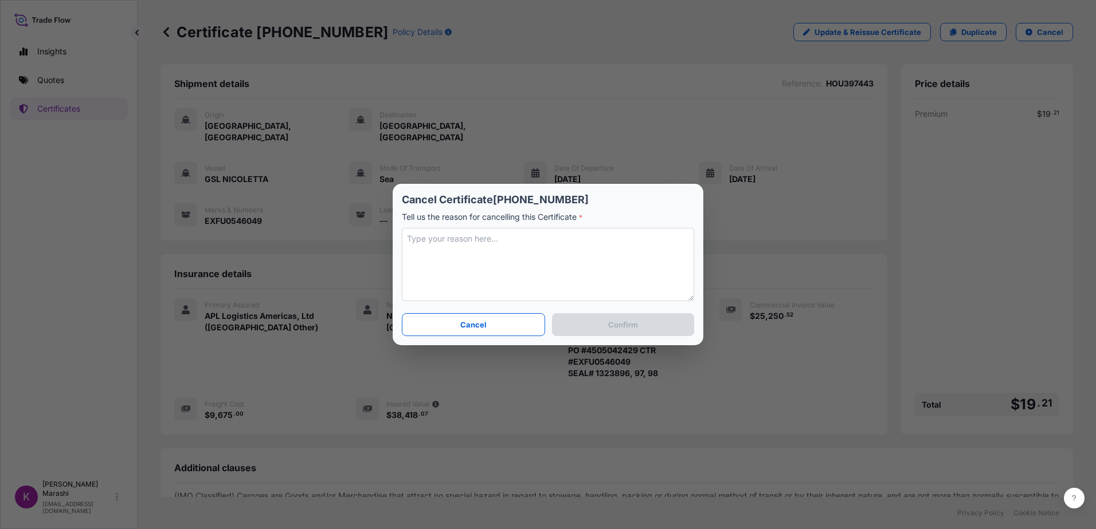
drag, startPoint x: 438, startPoint y: 233, endPoint x: 453, endPoint y: 224, distance: 17.2
click at [438, 233] on textarea at bounding box center [548, 264] width 292 height 73
type textarea "HAD INCORRECT FRT CHARGES."
click at [613, 323] on p "Confirm" at bounding box center [623, 324] width 30 height 11
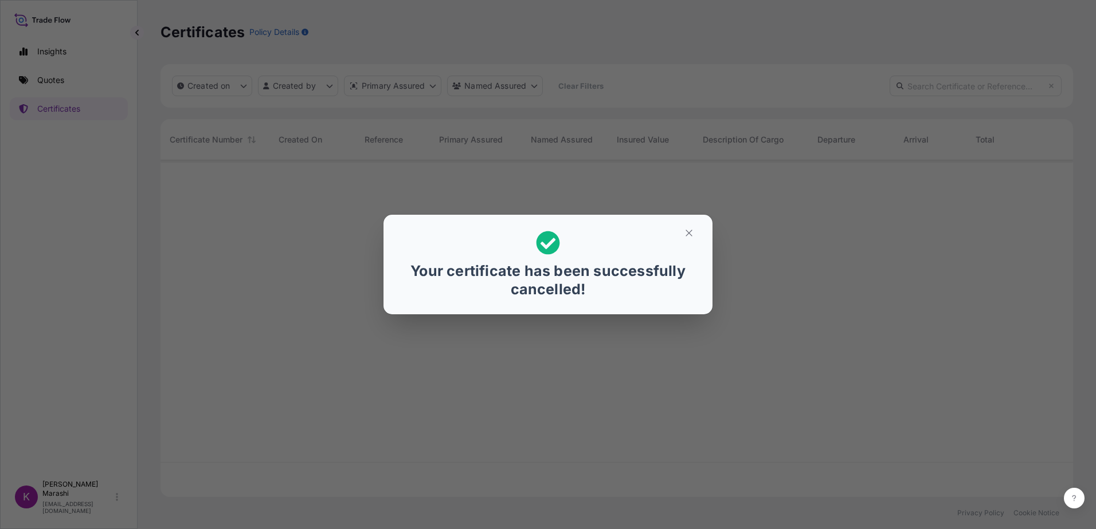
scroll to position [335, 904]
click at [687, 232] on icon "button" at bounding box center [688, 233] width 6 height 6
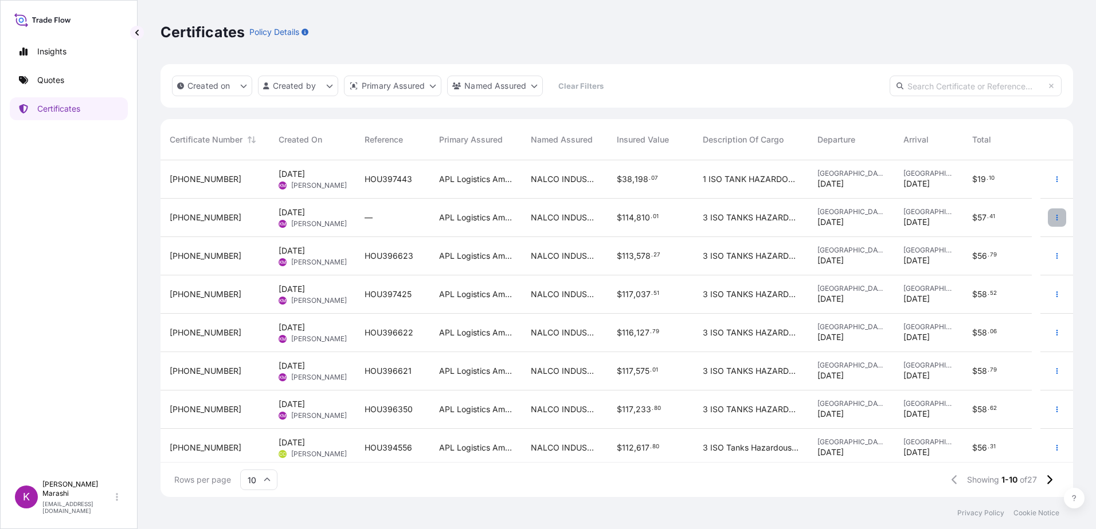
click at [1053, 215] on icon "button" at bounding box center [1056, 217] width 7 height 7
click at [306, 220] on span "[PERSON_NAME]" at bounding box center [319, 223] width 56 height 9
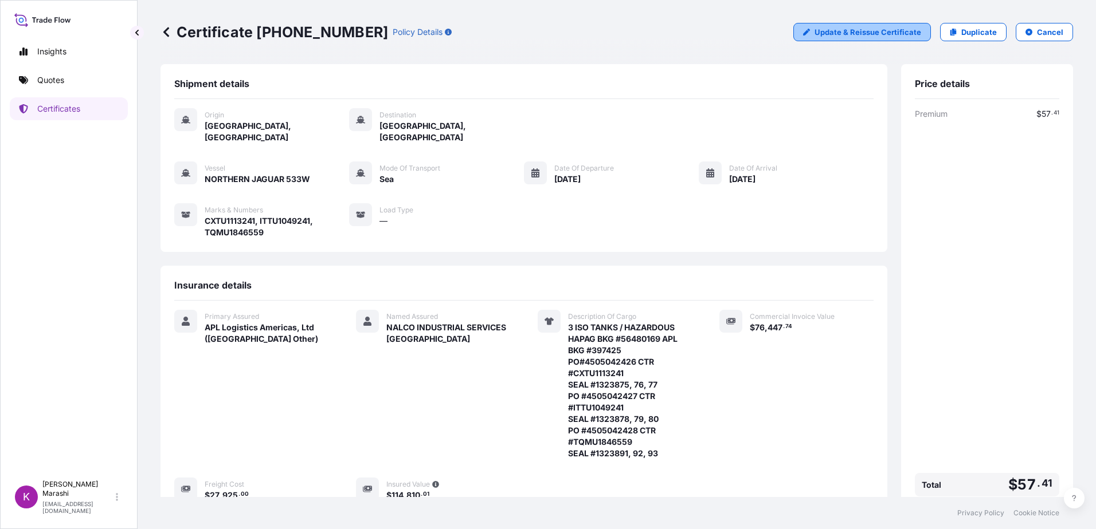
click at [844, 29] on p "Update & Reissue Certificate" at bounding box center [867, 31] width 107 height 11
select select "Sea"
select select "31867"
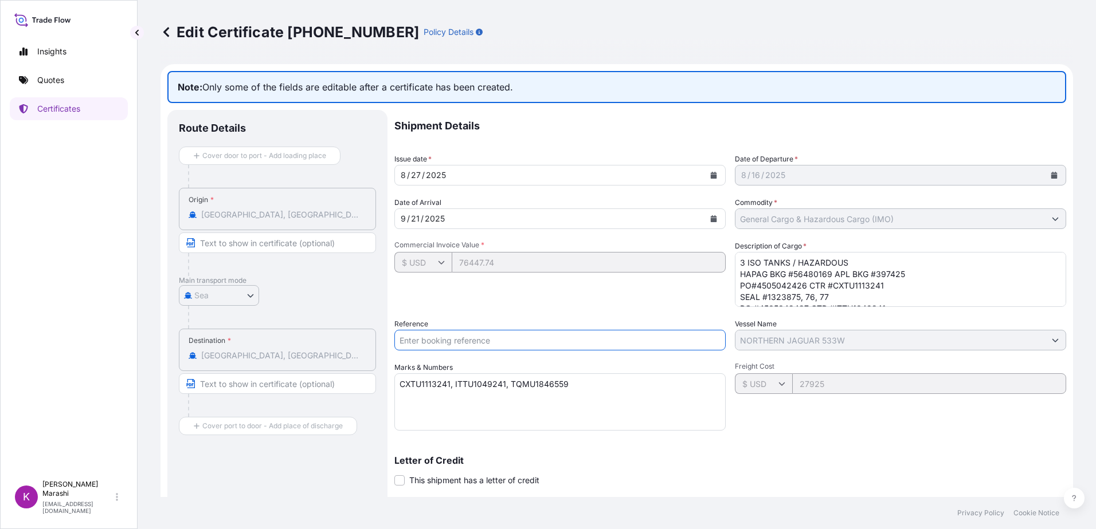
click at [463, 336] on input "Reference" at bounding box center [559, 340] width 331 height 21
type input "HOU397425"
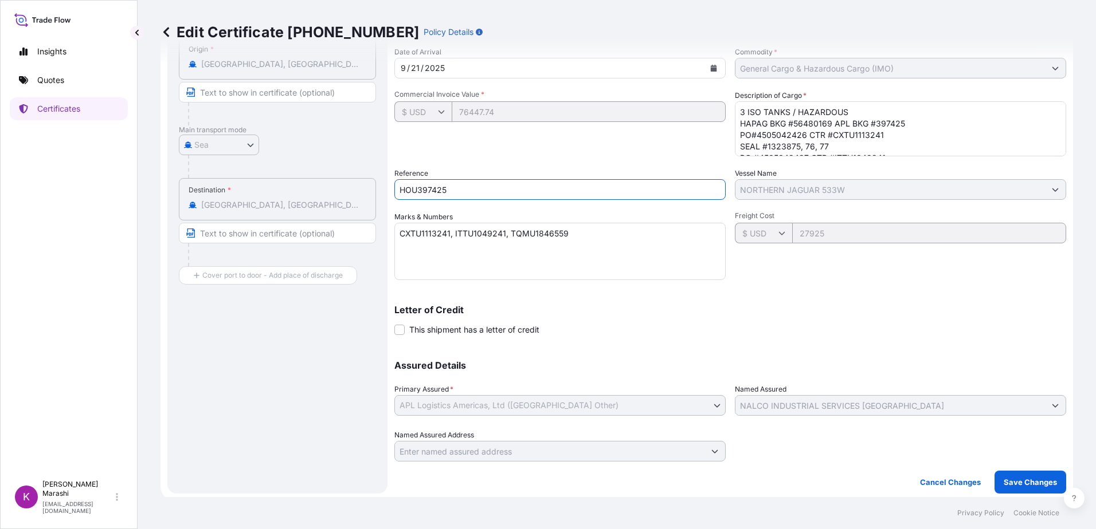
scroll to position [154, 0]
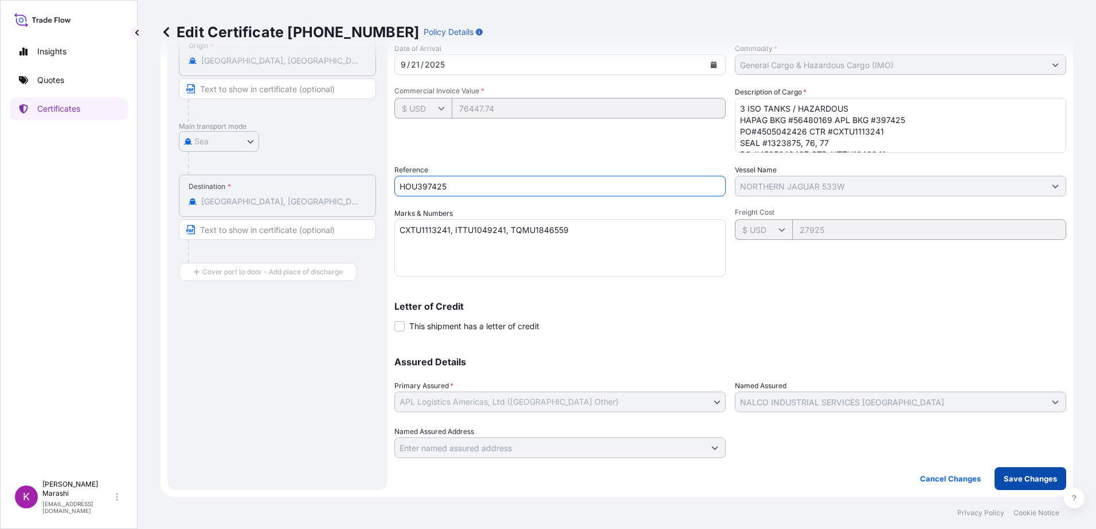
click at [1024, 478] on p "Save Changes" at bounding box center [1029, 478] width 53 height 11
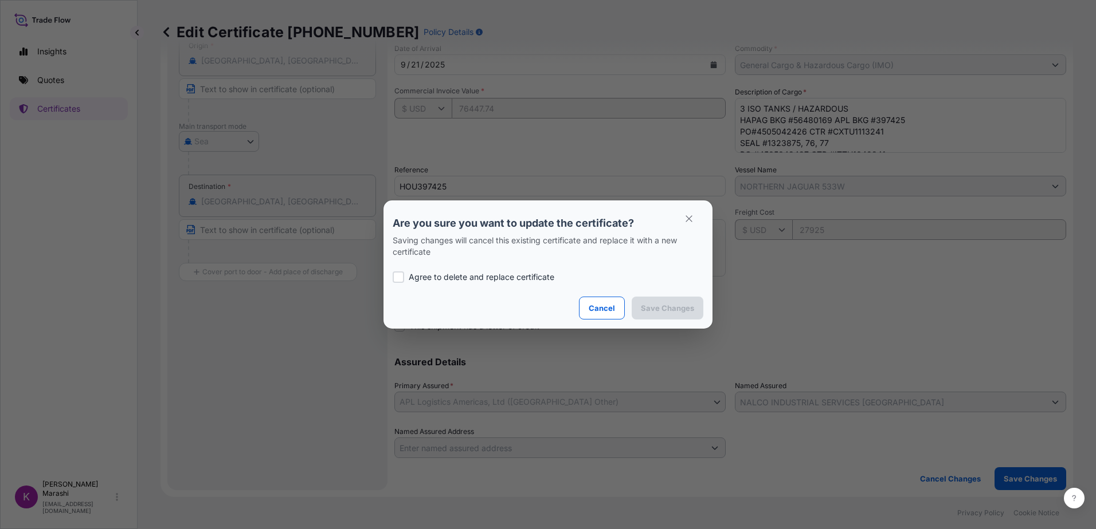
click at [397, 277] on div at bounding box center [398, 277] width 11 height 11
checkbox input "true"
click at [669, 308] on p "Save Changes" at bounding box center [667, 308] width 53 height 11
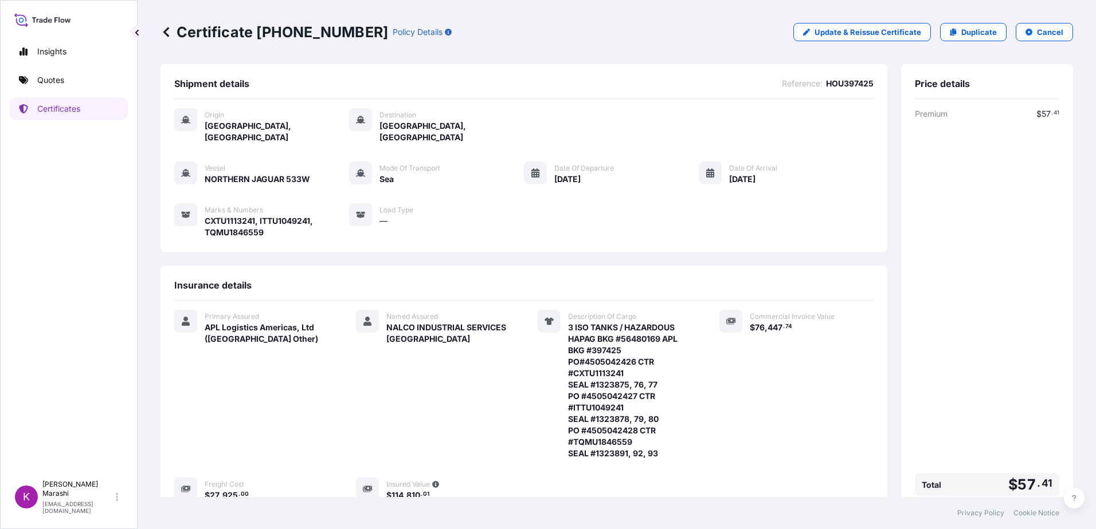
click at [483, 325] on span "NALCO INDUSTRIAL SERVICES [GEOGRAPHIC_DATA]" at bounding box center [448, 333] width 124 height 23
click at [90, 111] on link "Certificates" at bounding box center [69, 108] width 118 height 23
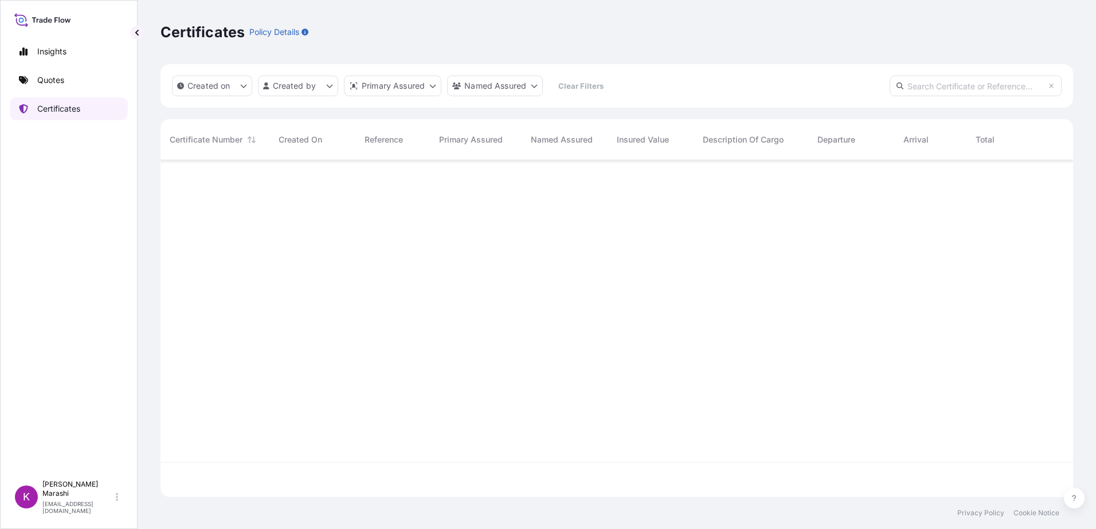
scroll to position [335, 904]
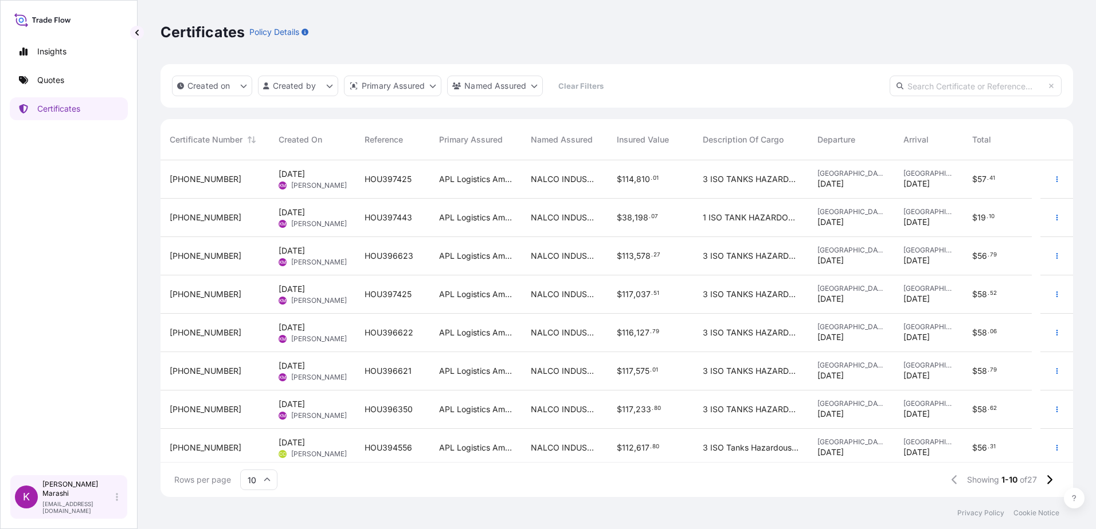
click at [73, 499] on p "[PERSON_NAME]" at bounding box center [77, 489] width 71 height 18
